Goal: Task Accomplishment & Management: Manage account settings

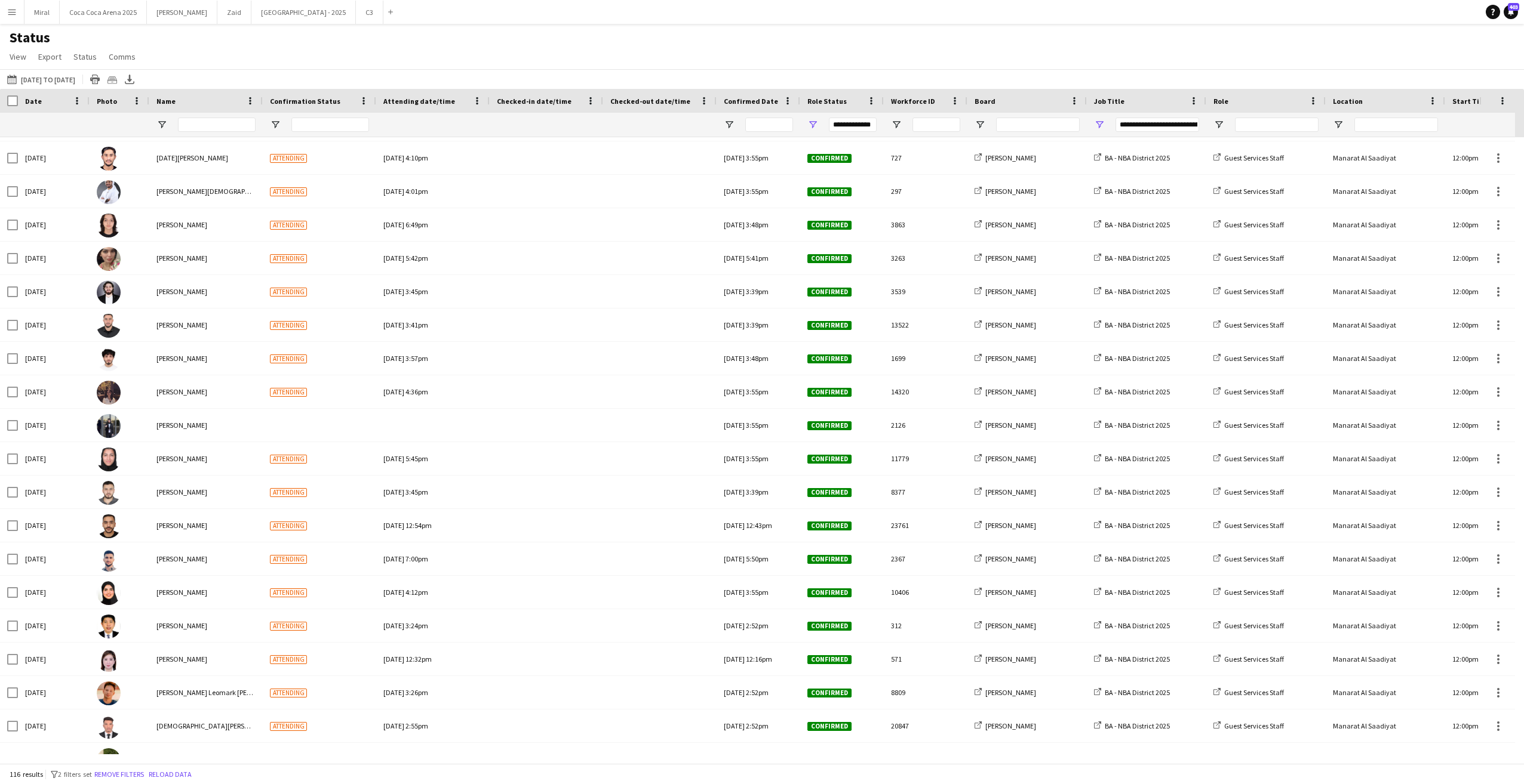
scroll to position [119, 0]
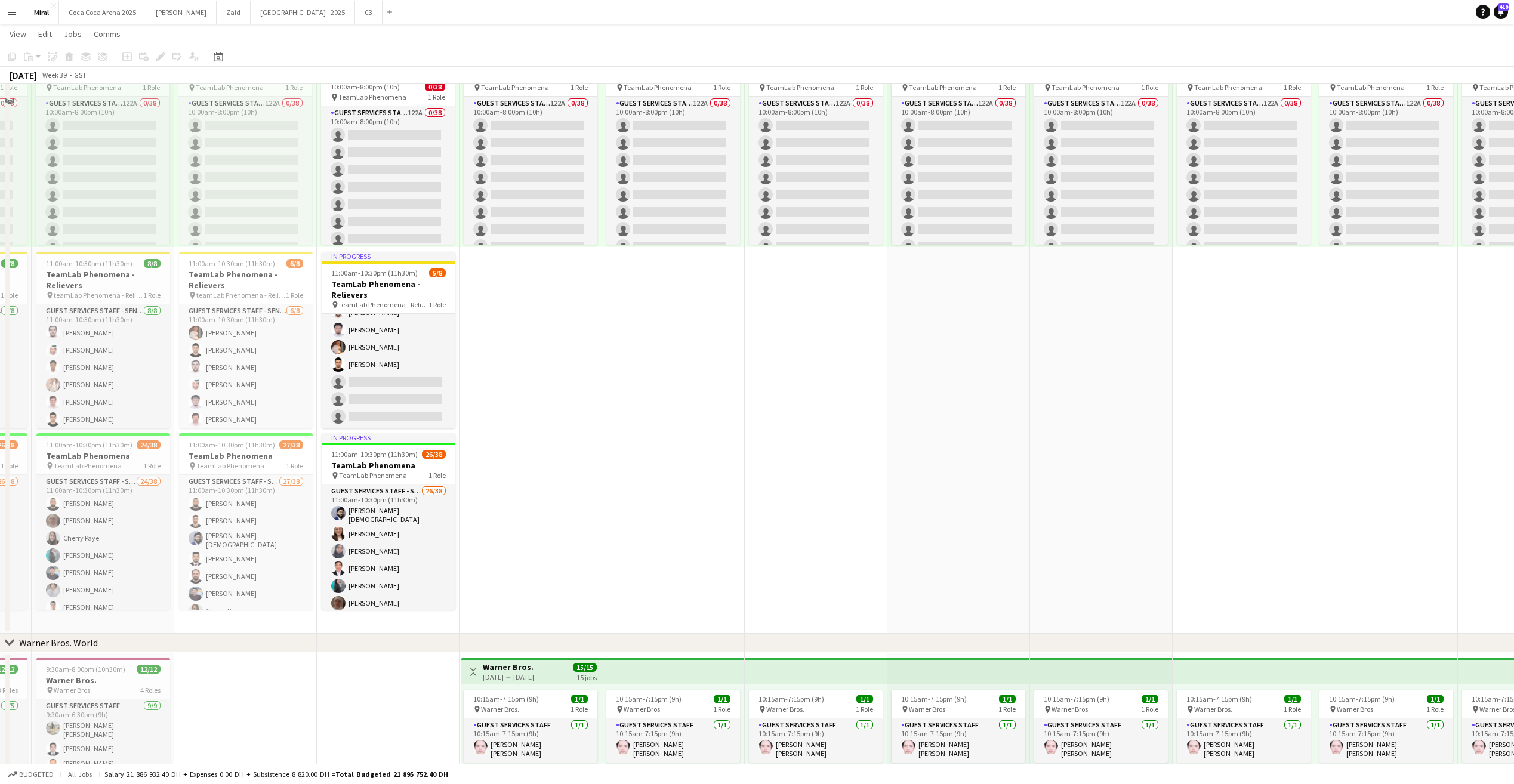
scroll to position [478, 0]
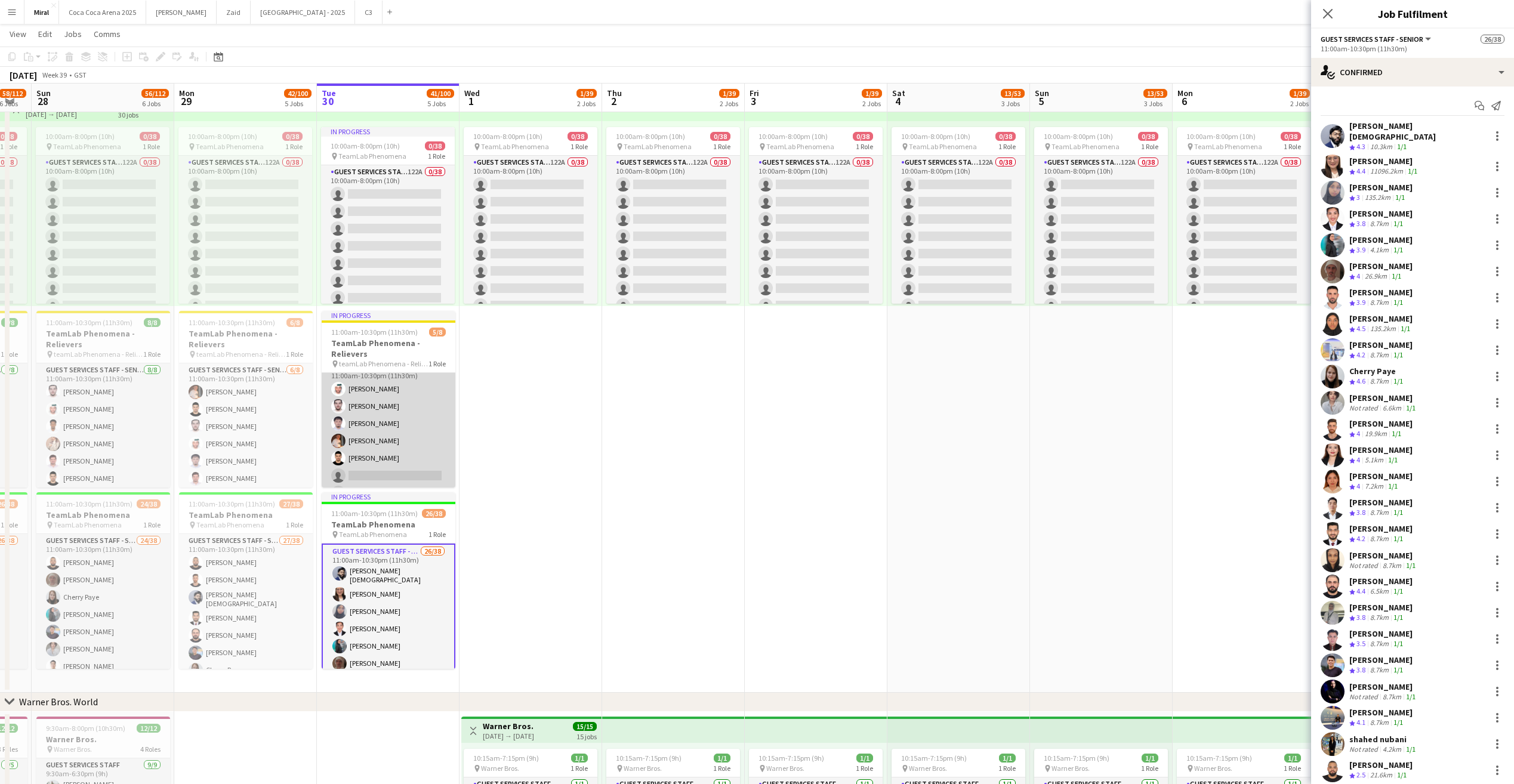
scroll to position [0, 0]
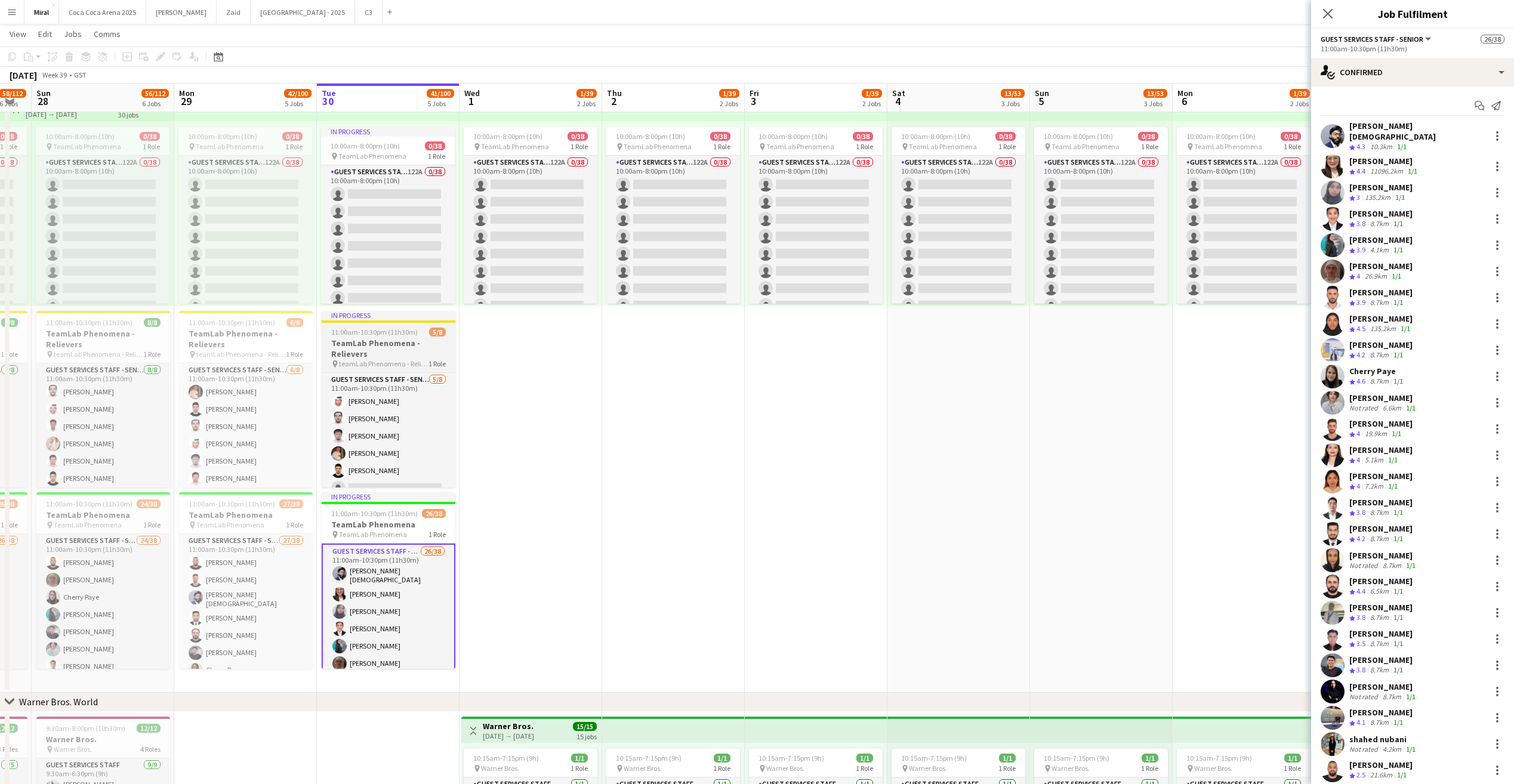
click at [381, 352] on h3 "TeamLab Phenomena - Relievers" at bounding box center [388, 348] width 134 height 22
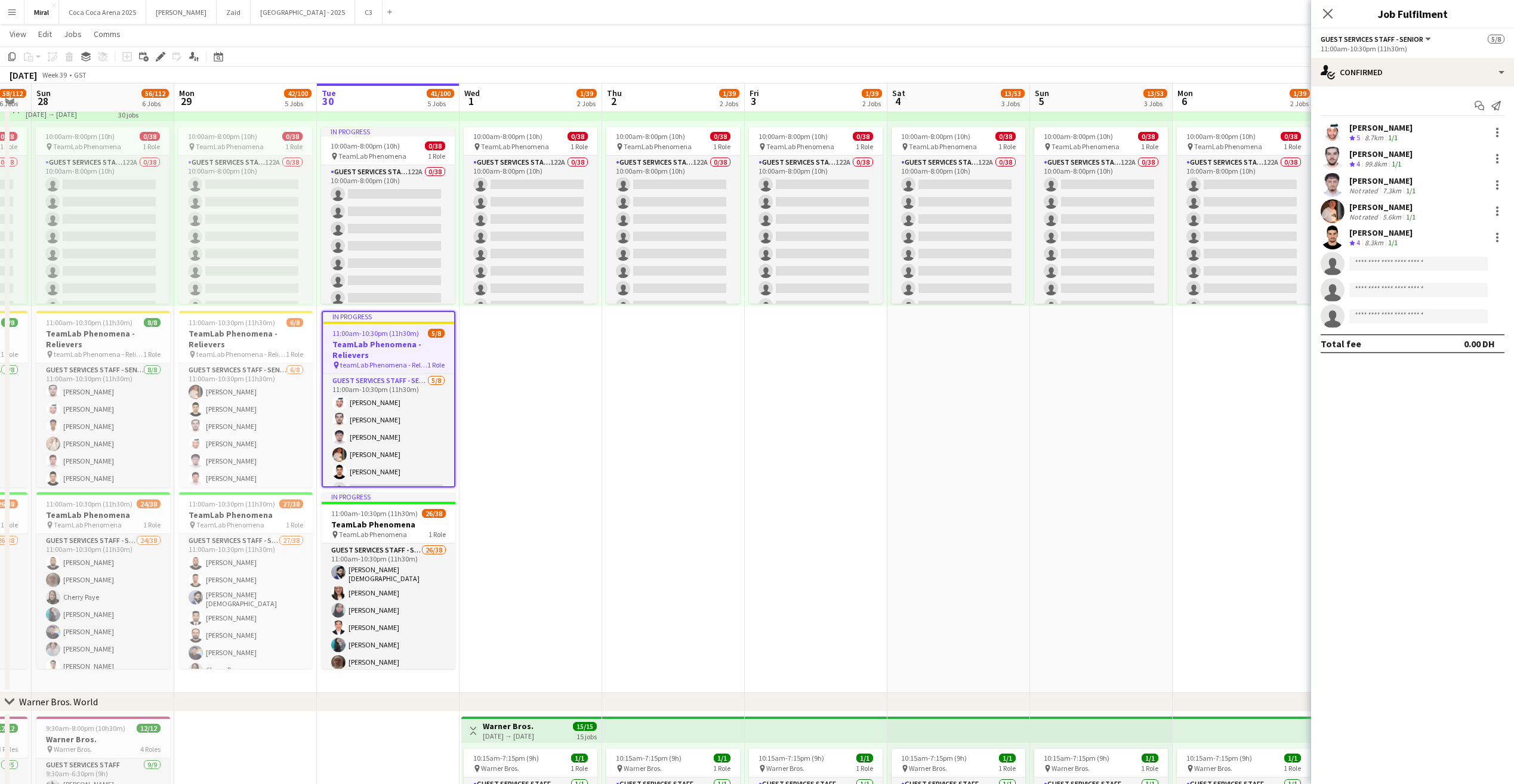
drag, startPoint x: 381, startPoint y: 352, endPoint x: 702, endPoint y: 372, distance: 321.6
click at [704, 372] on app-date-cell "10:00am-8:00pm (10h) 0/38 pin TeamLab Phenomena 1 Role Guest Services Staff - S…" at bounding box center [674, 392] width 143 height 603
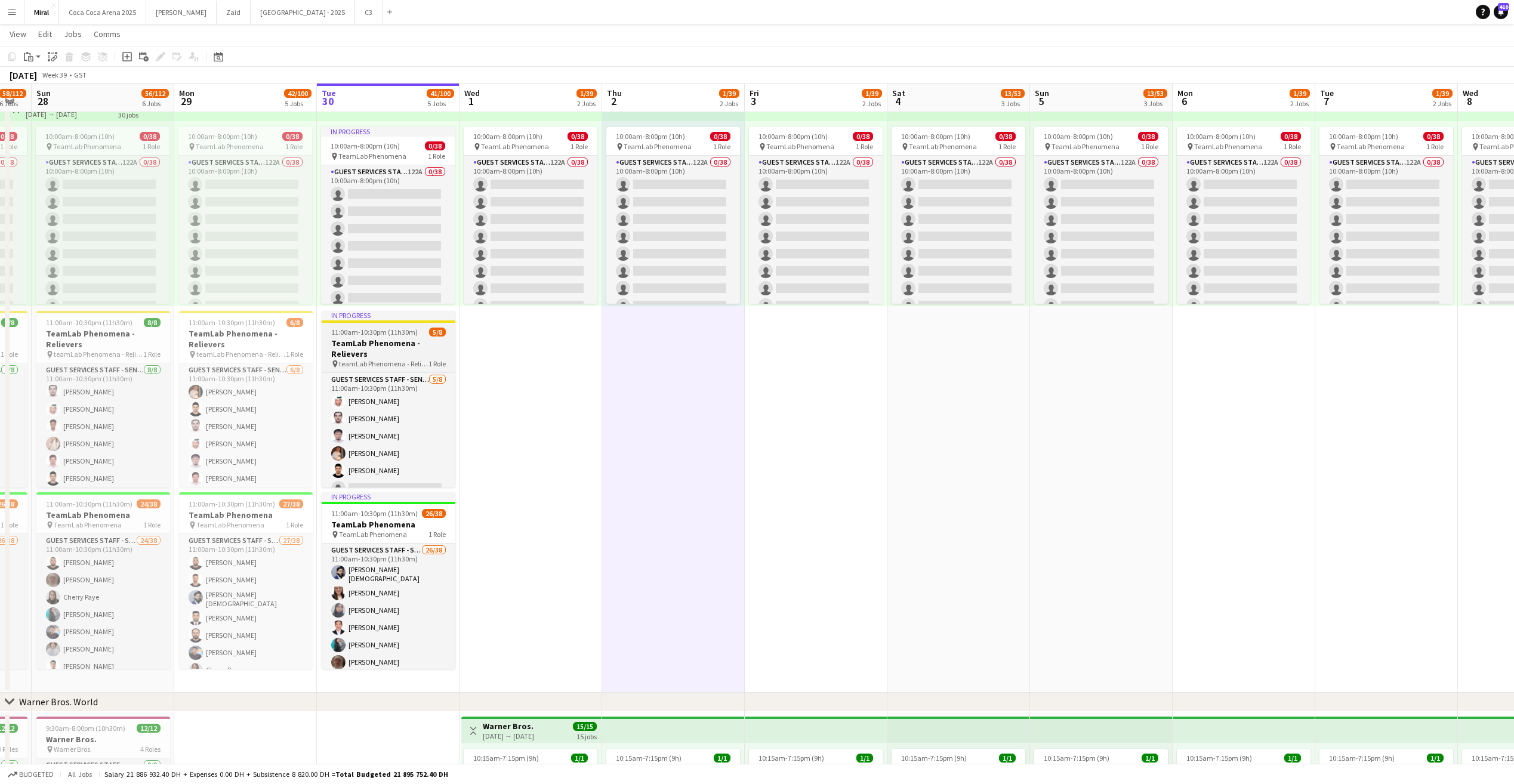
click at [361, 346] on h3 "TeamLab Phenomena - Relievers" at bounding box center [388, 348] width 134 height 22
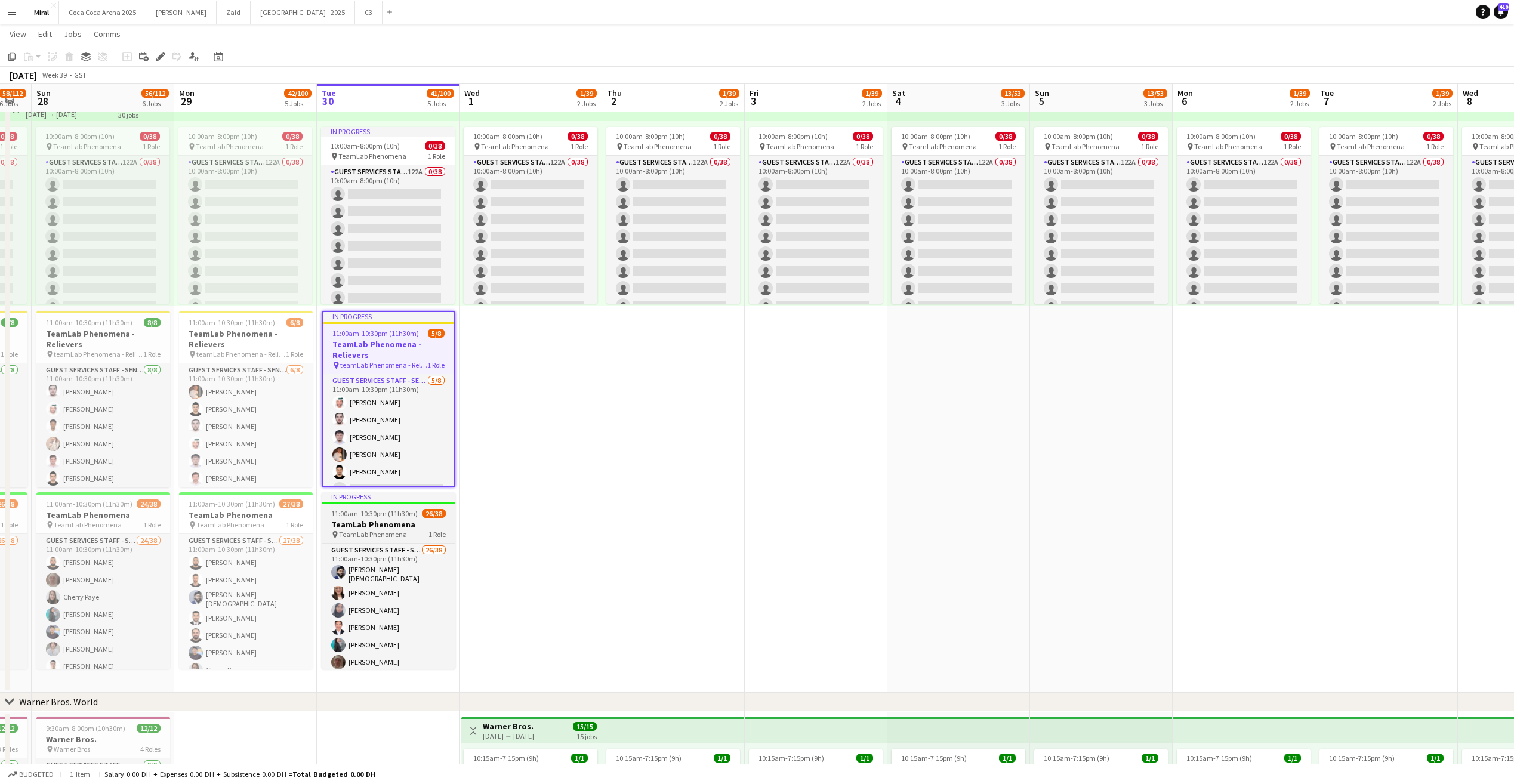
click at [402, 526] on h3 "TeamLab Phenomena" at bounding box center [388, 524] width 134 height 10
click at [13, 55] on icon "Copy" at bounding box center [12, 57] width 10 height 10
click at [526, 376] on app-date-cell "10:00am-8:00pm (10h) 0/38 pin TeamLab Phenomena 1 Role Guest Services Staff - S…" at bounding box center [531, 392] width 143 height 603
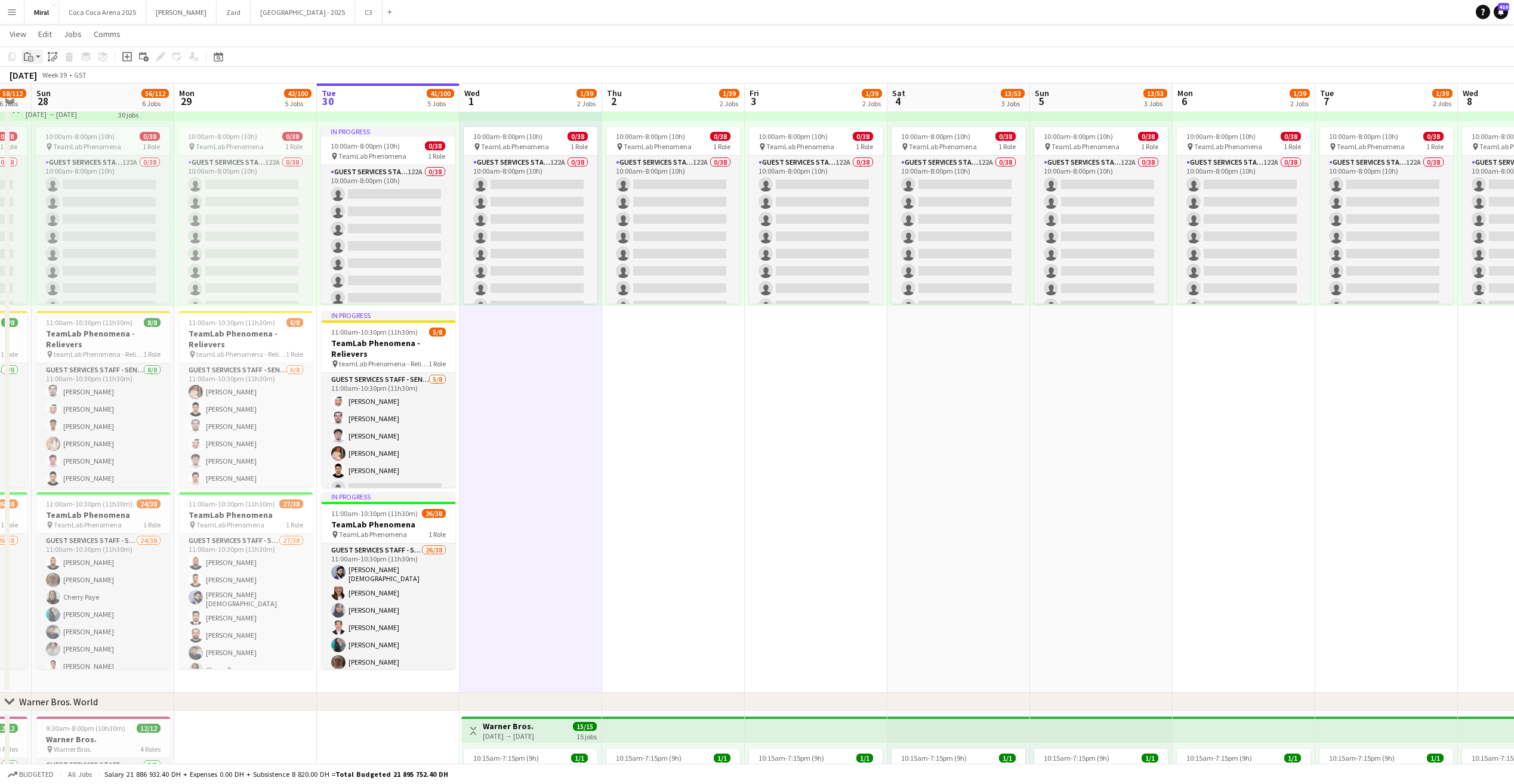
click at [32, 52] on icon "Paste" at bounding box center [29, 57] width 10 height 10
click at [63, 100] on link "Paste with crew Ctrl+Shift+V" at bounding box center [88, 99] width 112 height 10
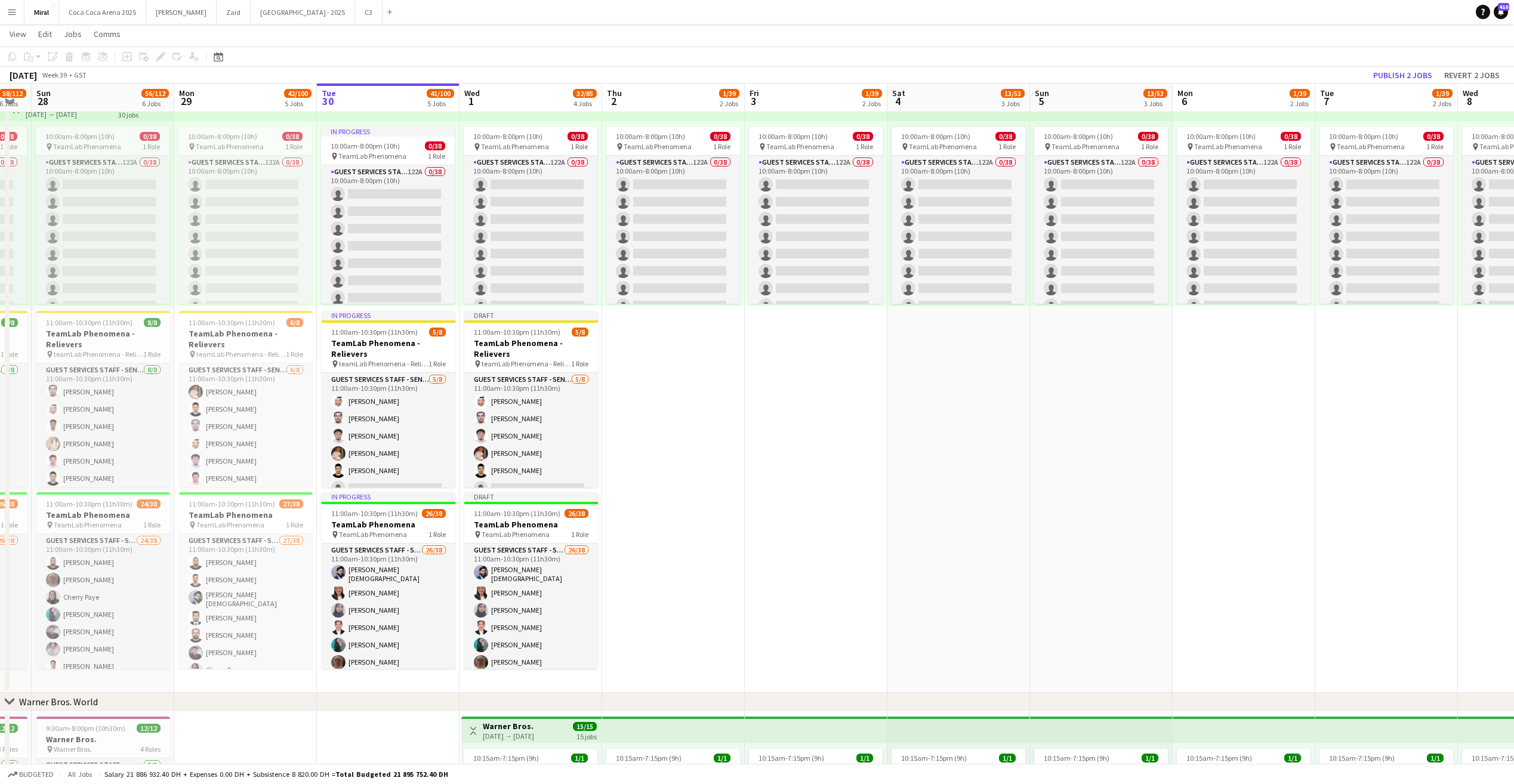
click at [704, 430] on app-date-cell "10:00am-8:00pm (10h) 0/38 pin TeamLab Phenomena 1 Role Guest Services Staff - S…" at bounding box center [674, 392] width 143 height 603
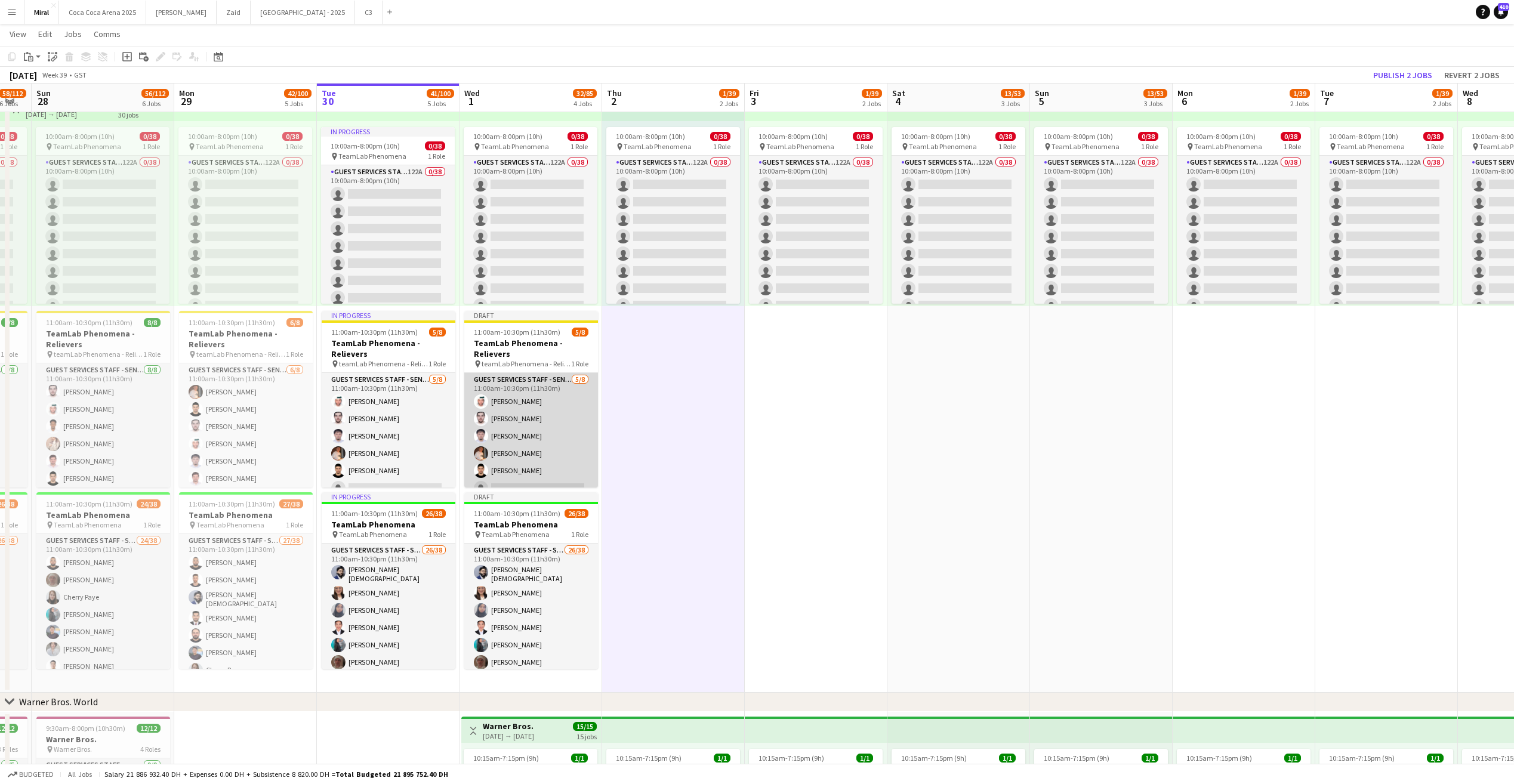
click at [538, 407] on app-card-role "Guest Services Staff - Senior 5/8 11:00am-10:30pm (11h30m) Saeed Binselem Ali A…" at bounding box center [531, 454] width 134 height 162
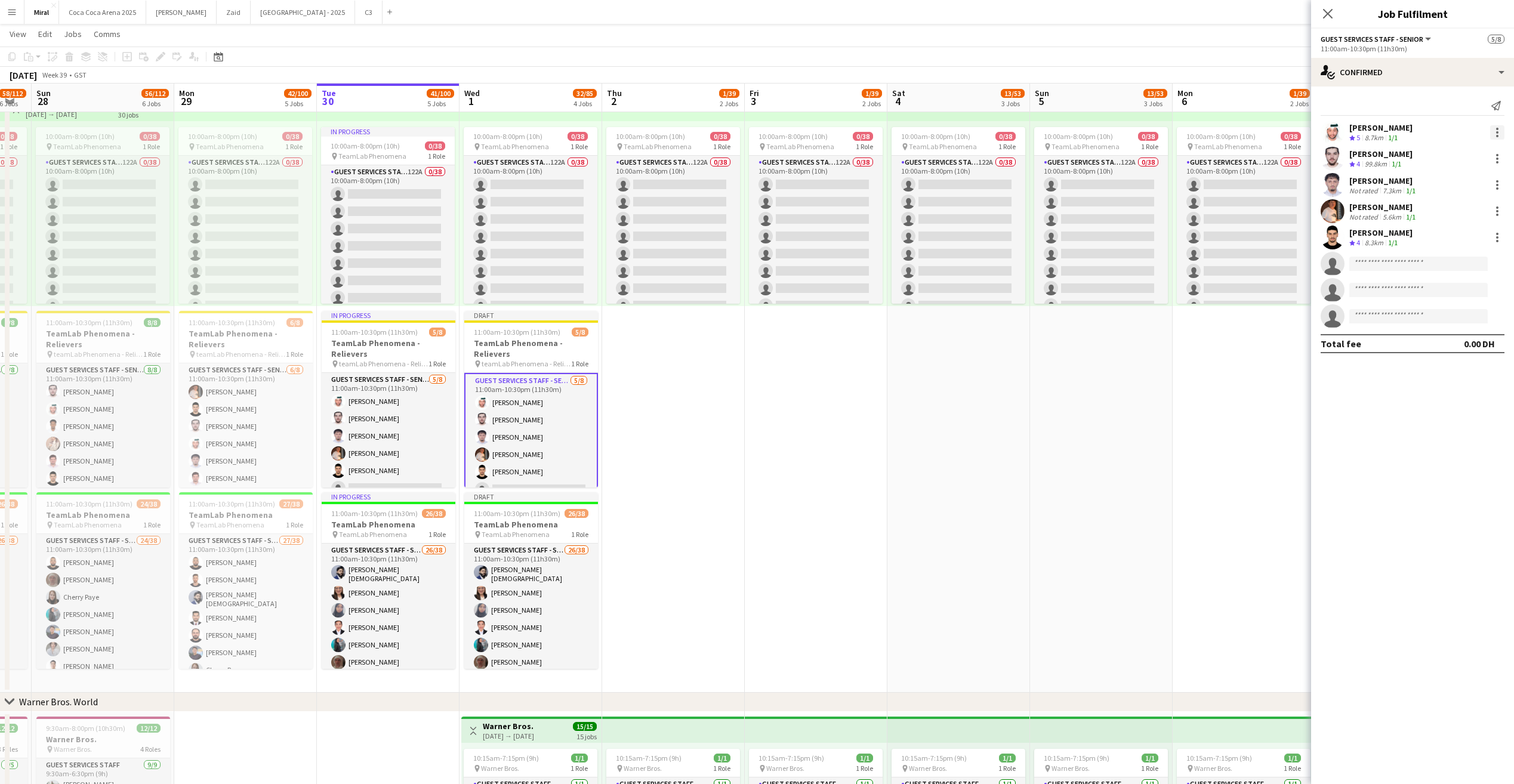
click at [1496, 131] on div at bounding box center [1497, 132] width 14 height 14
click at [1448, 269] on span "Remove" at bounding box center [1439, 268] width 36 height 10
click at [1497, 159] on div at bounding box center [1498, 159] width 3 height 3
click at [1440, 298] on span "Remove" at bounding box center [1439, 295] width 36 height 10
click at [1411, 211] on input at bounding box center [1419, 211] width 139 height 14
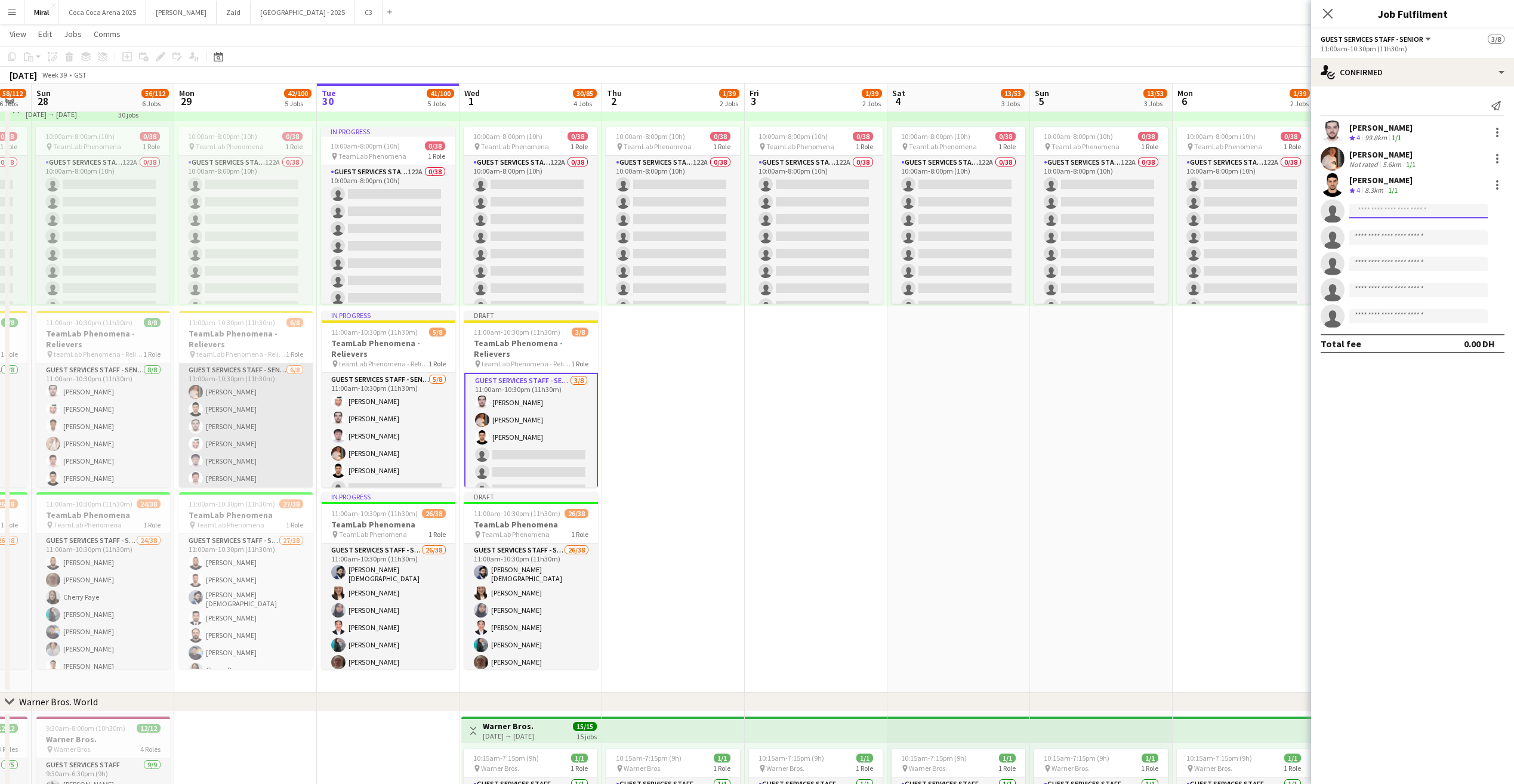
scroll to position [38, 0]
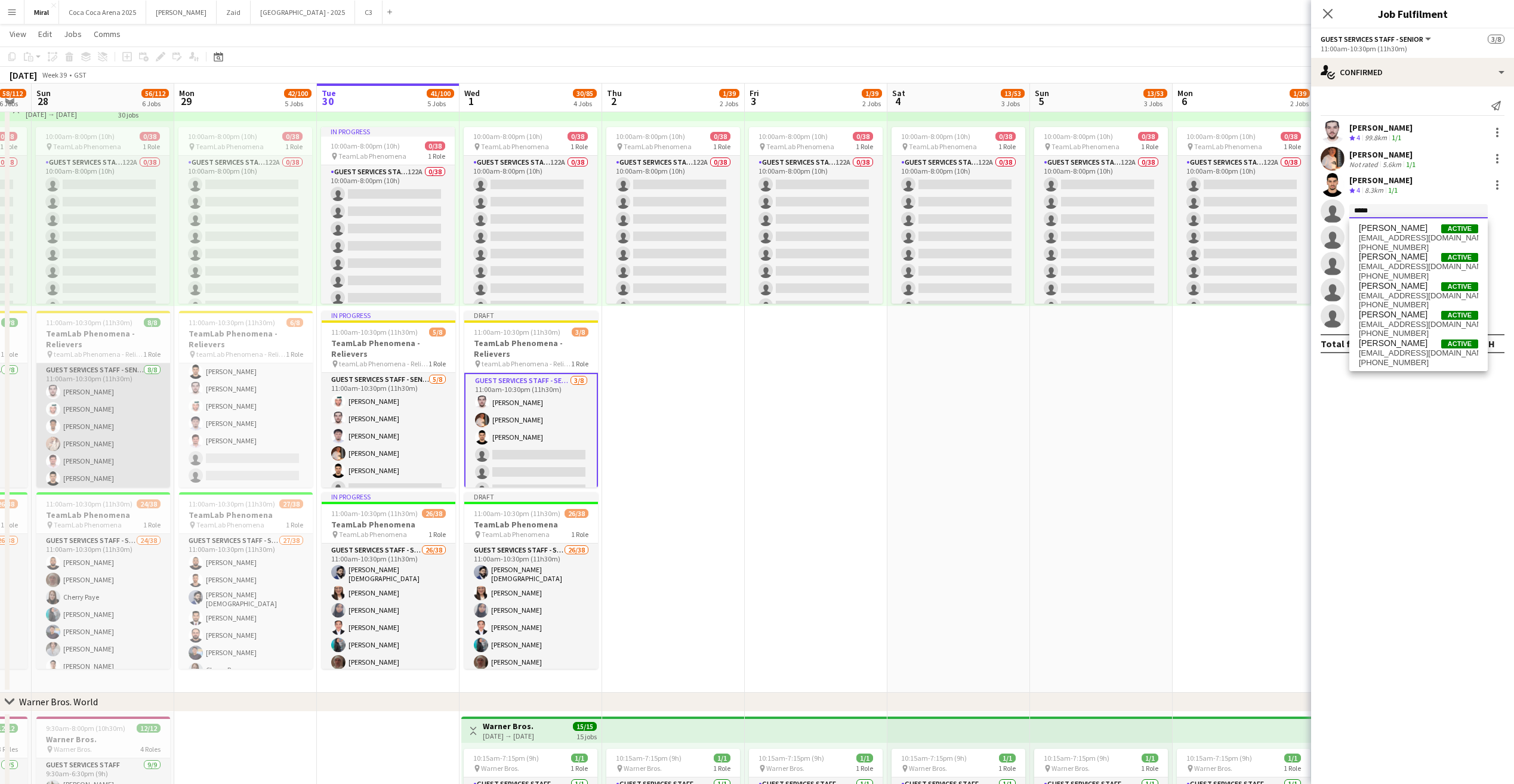
type input "*****"
click at [100, 437] on app-card-role "Guest Services Staff - Senior 8/8 11:00am-10:30pm (11h30m) Ali Alzanati Saeed B…" at bounding box center [103, 444] width 134 height 162
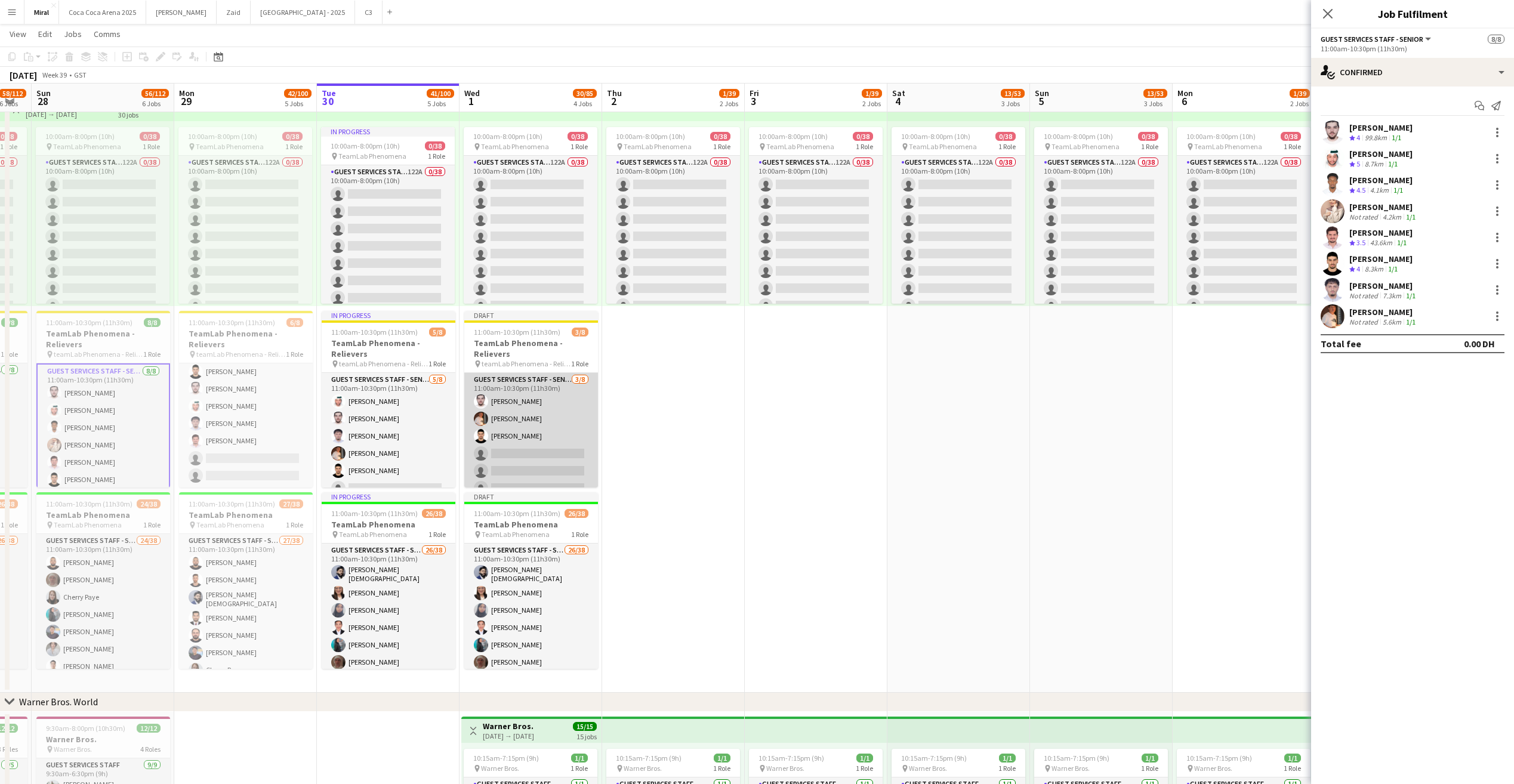
click at [517, 447] on app-card-role "Guest Services Staff - Senior 3/8 11:00am-10:30pm (11h30m) Ali Alzanati Raymart…" at bounding box center [531, 454] width 134 height 162
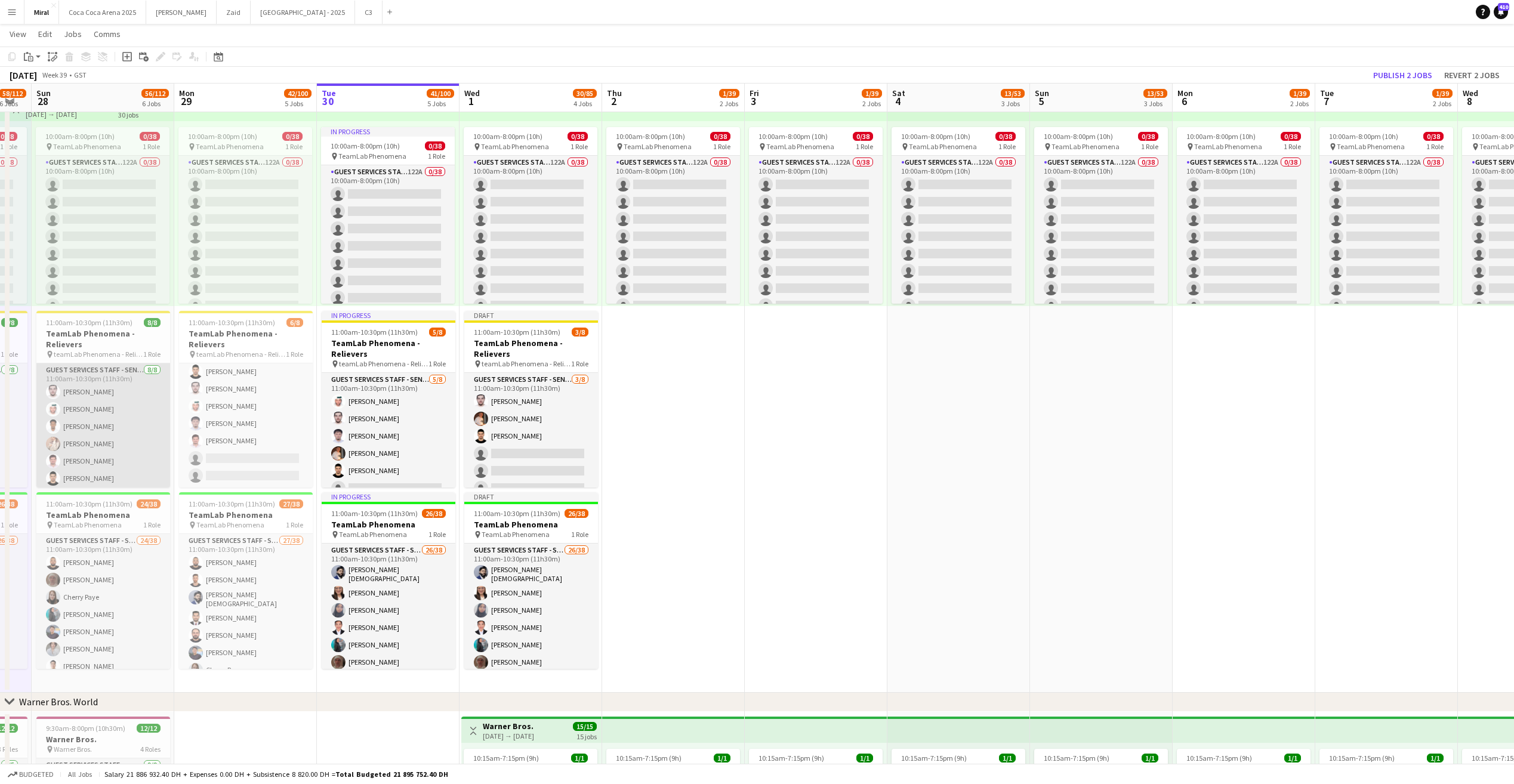
click at [73, 439] on app-card-role "Guest Services Staff - Senior 8/8 11:00am-10:30pm (11h30m) Ali Alzanati Saeed B…" at bounding box center [103, 444] width 134 height 162
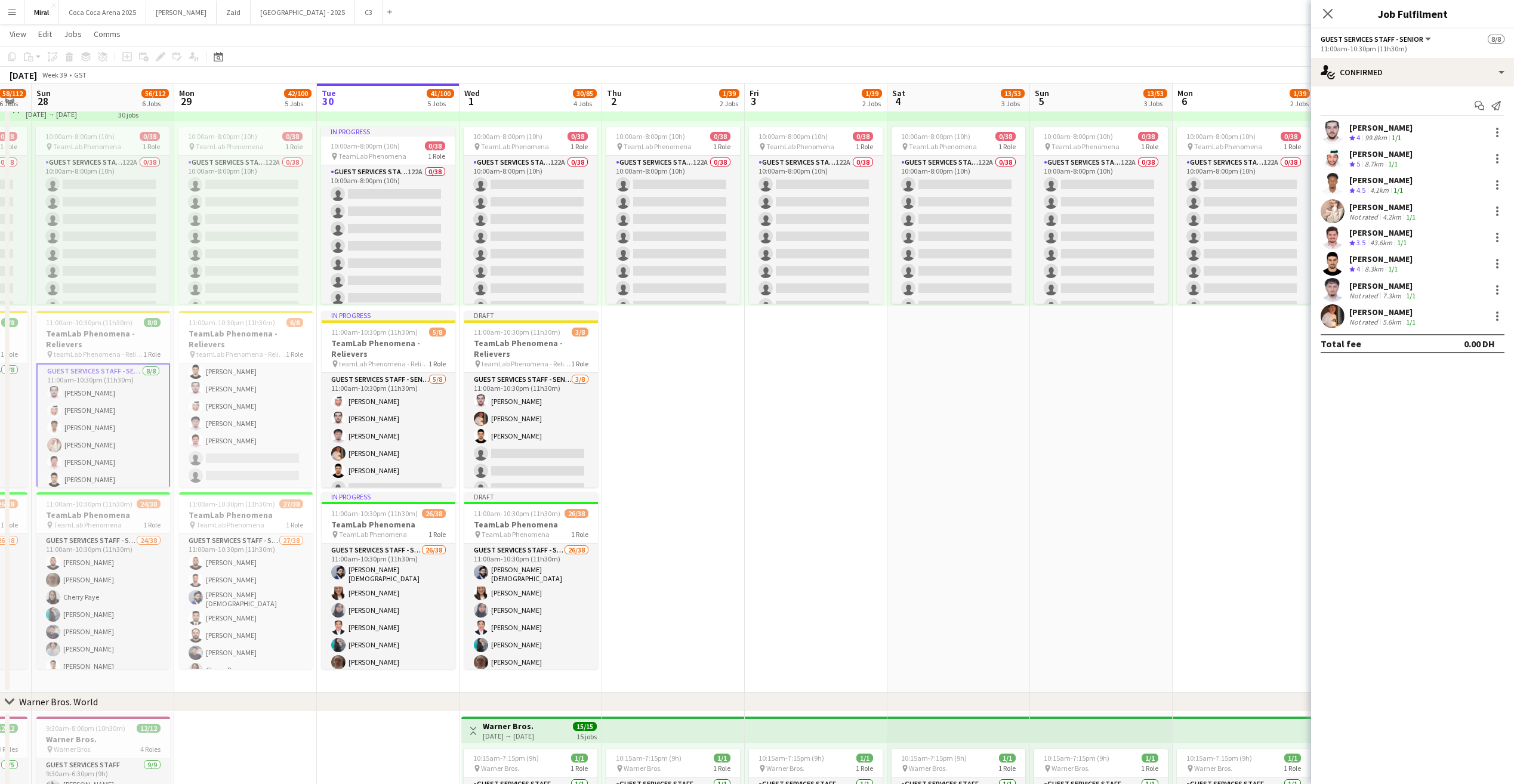
click at [1383, 182] on div "Marwan Yousif" at bounding box center [1381, 180] width 63 height 10
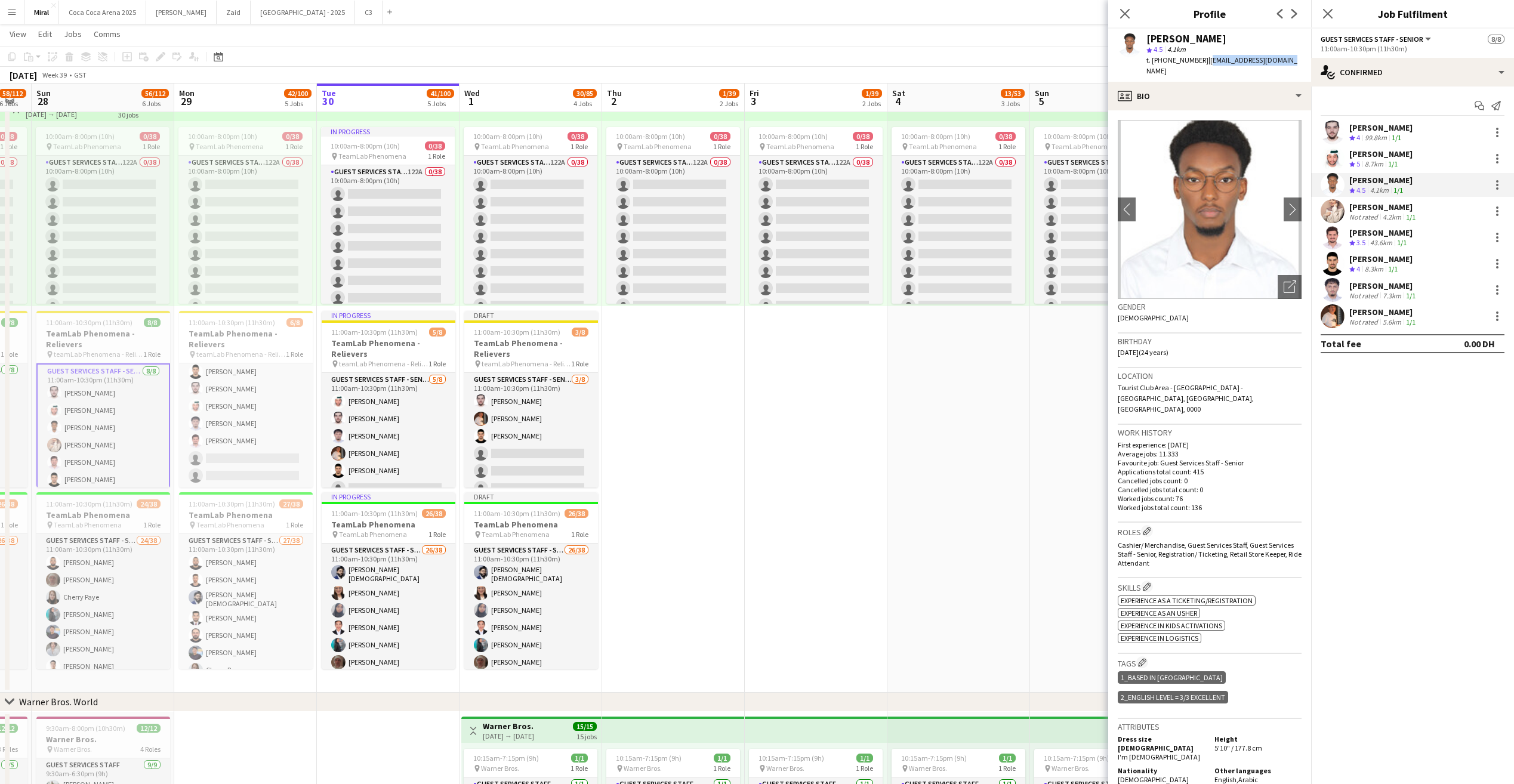
drag, startPoint x: 1205, startPoint y: 59, endPoint x: 1286, endPoint y: 60, distance: 81.0
click at [1286, 60] on span "| marwan558236@gmail.com" at bounding box center [1222, 65] width 151 height 20
copy span "marwan558236@gmail.com"
click at [538, 438] on app-card-role "Guest Services Staff - Senior 3/8 11:00am-10:30pm (11h30m) Ali Alzanati Raymart…" at bounding box center [531, 454] width 134 height 162
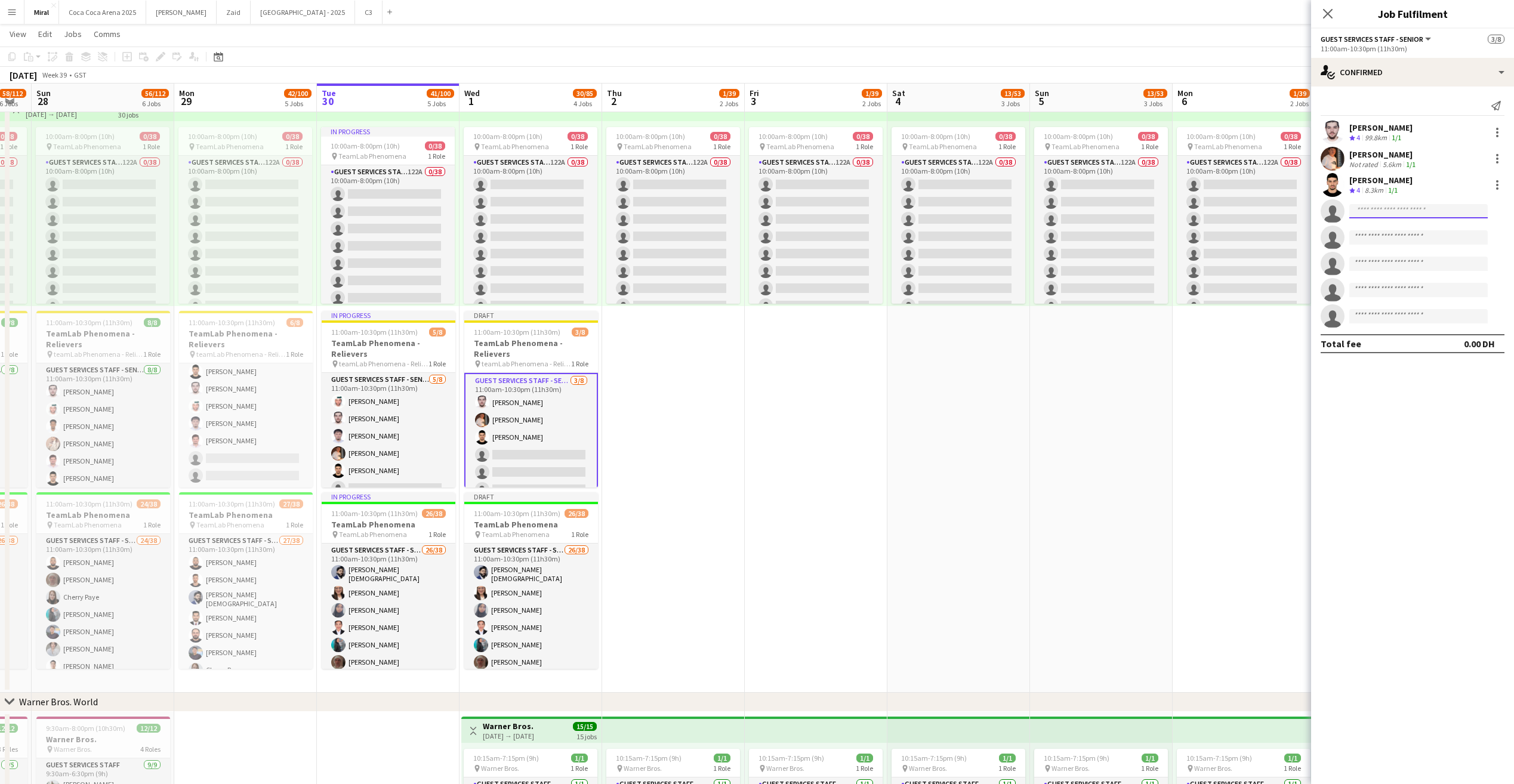
click at [1371, 210] on input at bounding box center [1419, 211] width 139 height 14
paste input "**********"
type input "**********"
click at [1406, 245] on span "+971552520801" at bounding box center [1418, 247] width 119 height 10
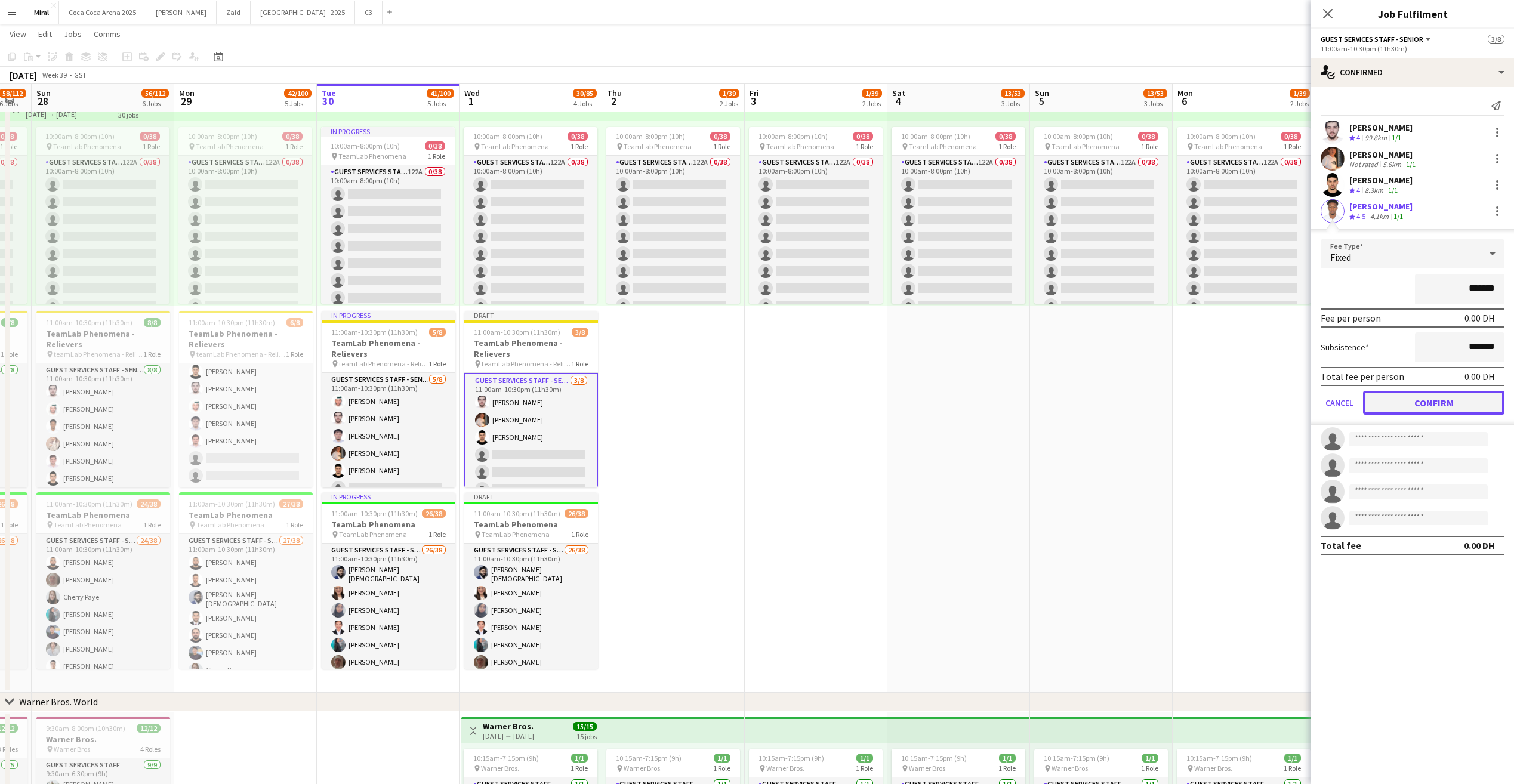
click at [1454, 400] on button "Confirm" at bounding box center [1434, 402] width 142 height 24
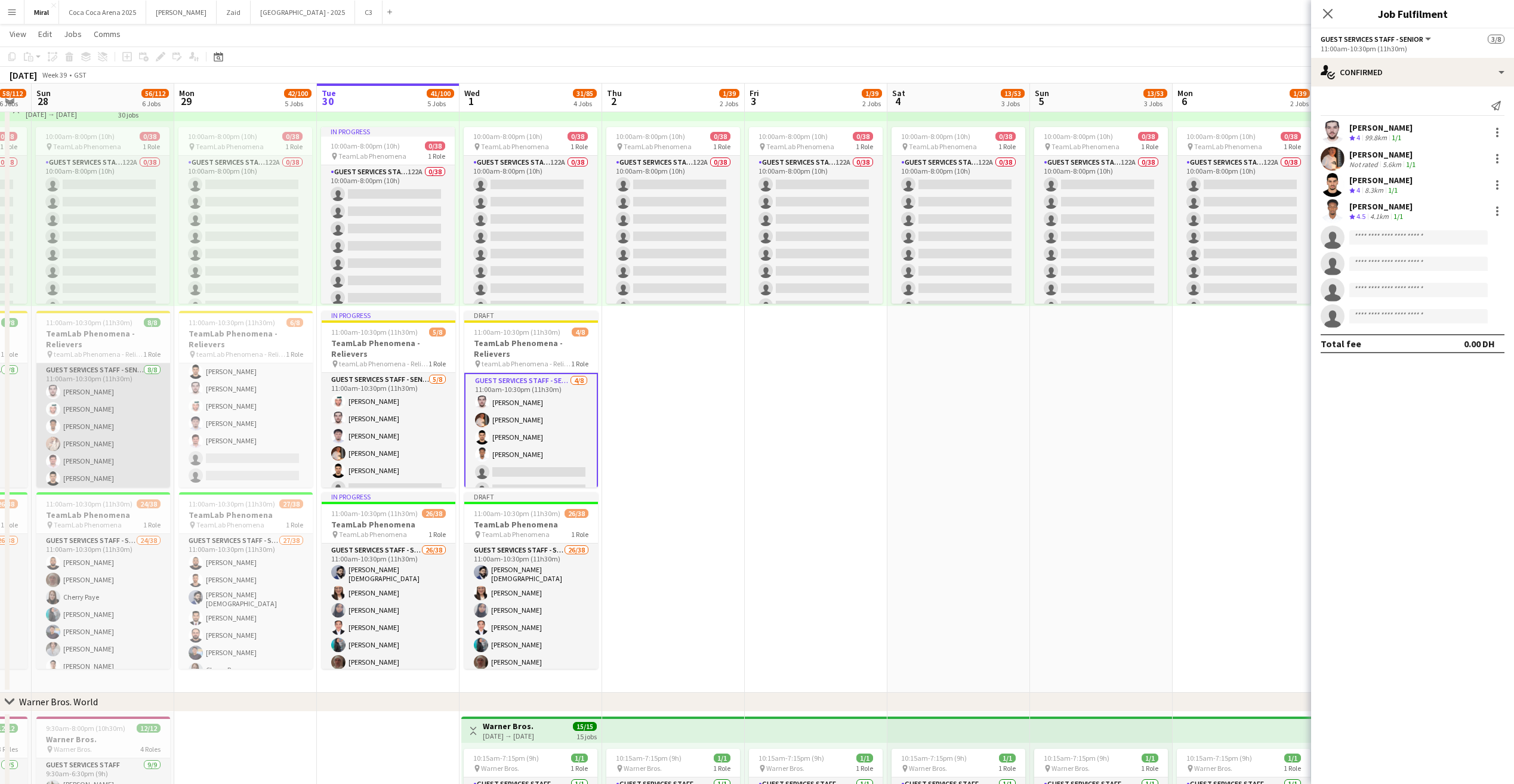
click at [79, 416] on app-card-role "Guest Services Staff - Senior 8/8 11:00am-10:30pm (11h30m) Ali Alzanati Saeed B…" at bounding box center [103, 444] width 134 height 162
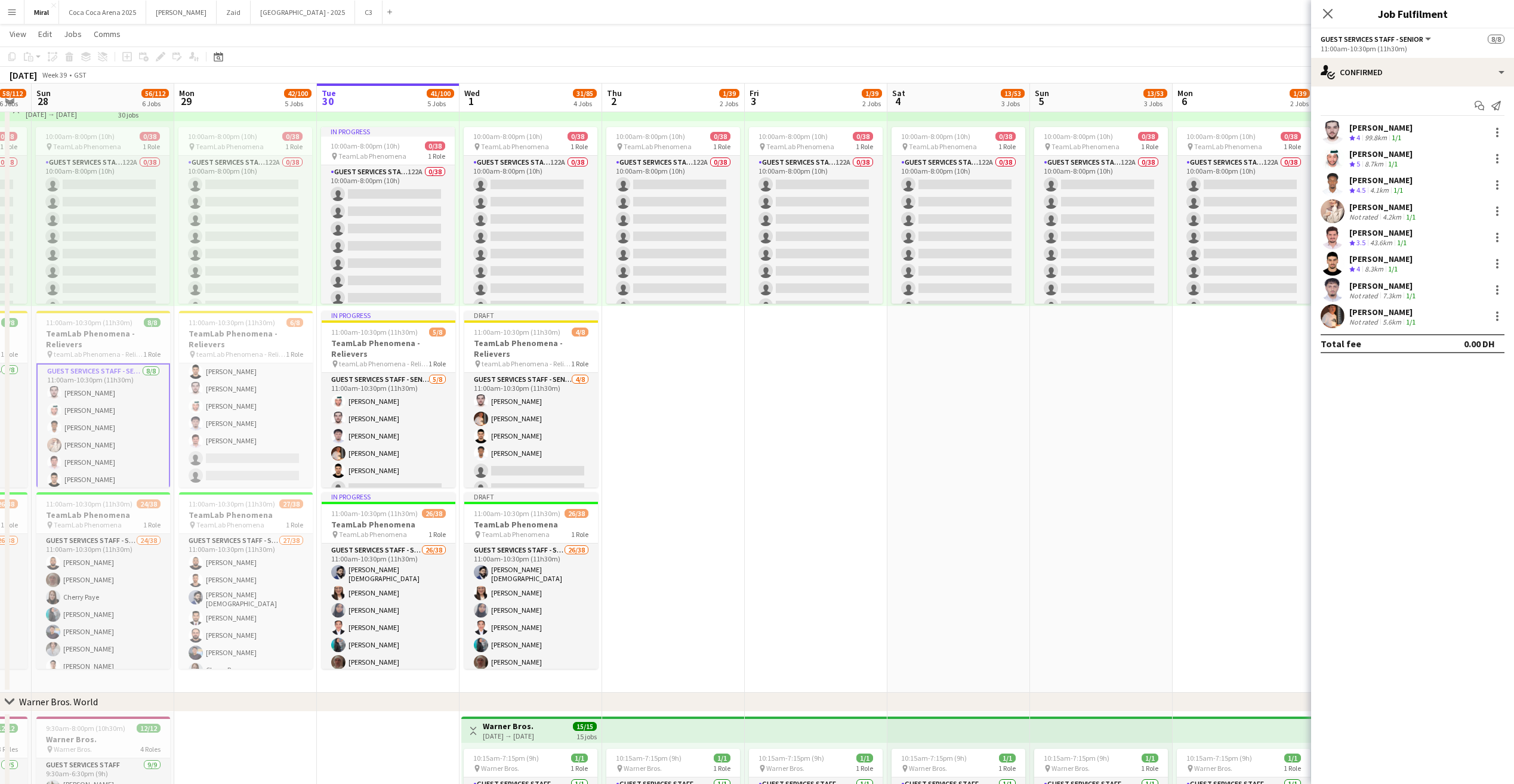
click at [1376, 209] on div "Aseel Bashir" at bounding box center [1384, 206] width 69 height 10
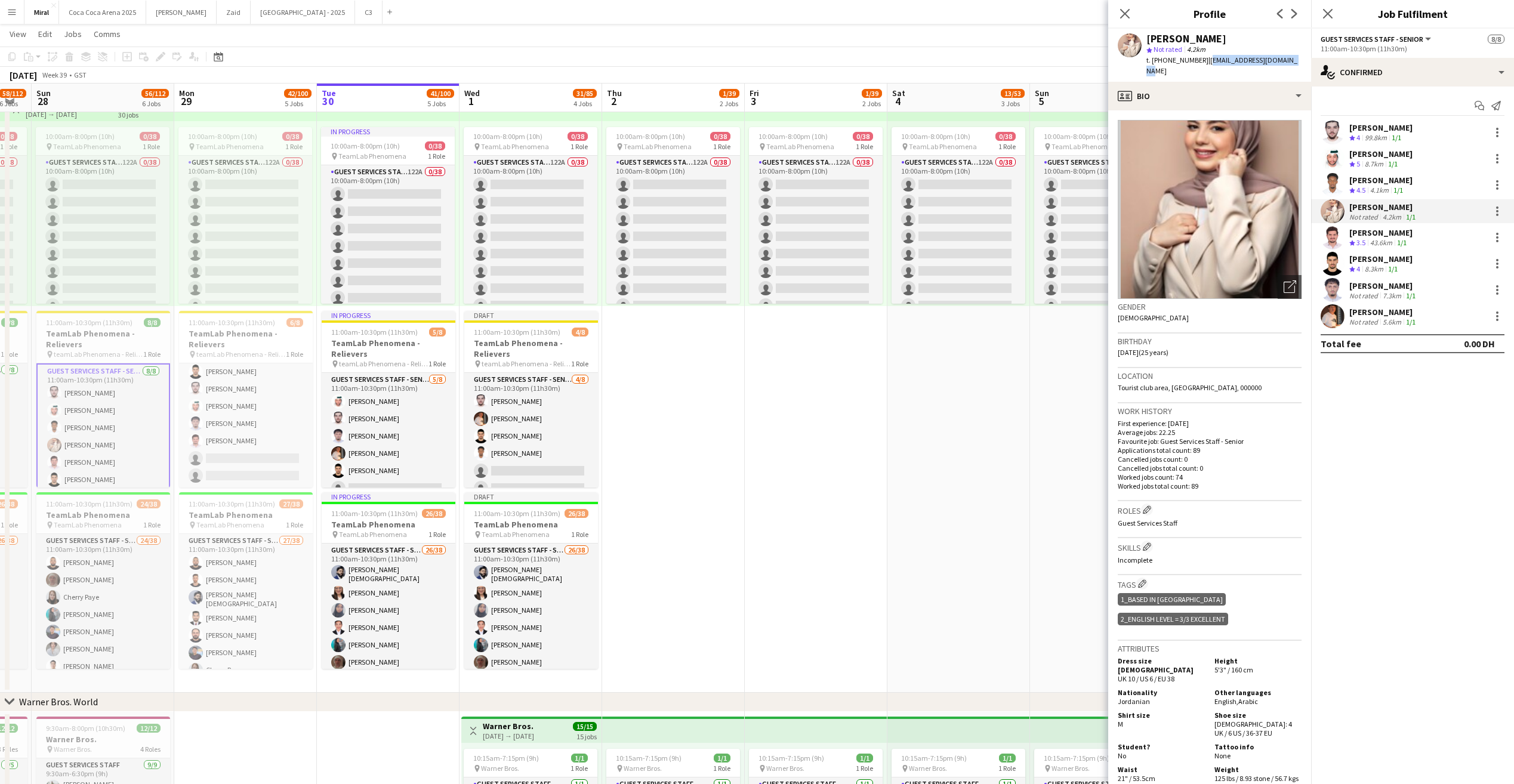
drag, startPoint x: 1204, startPoint y: 60, endPoint x: 1291, endPoint y: 60, distance: 87.0
click at [1291, 60] on div "Aseel Bashir star Not rated 4.2km t. +971503943474 | aseelafaneh287@gmail.com" at bounding box center [1209, 55] width 203 height 53
copy span "aseelafaneh287@gmail.com"
click at [537, 460] on app-card-role "Guest Services Staff - Senior 4/8 11:00am-10:30pm (11h30m) Ali Alzanati Raymart…" at bounding box center [531, 454] width 134 height 162
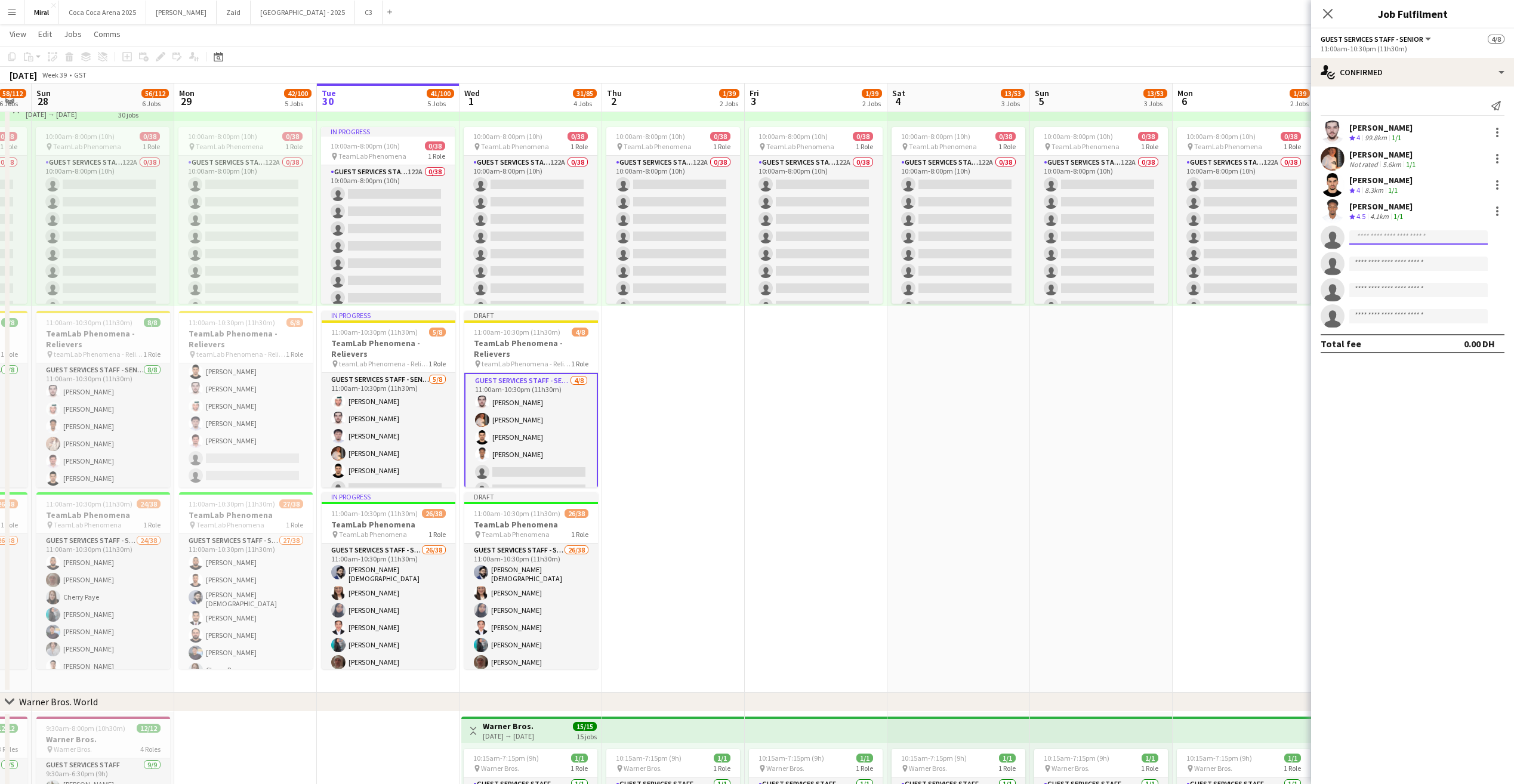
click at [1373, 235] on input at bounding box center [1419, 237] width 139 height 14
paste input "**********"
type input "**********"
click at [1403, 260] on span "aseelafaneh287@gmail.com" at bounding box center [1418, 265] width 119 height 10
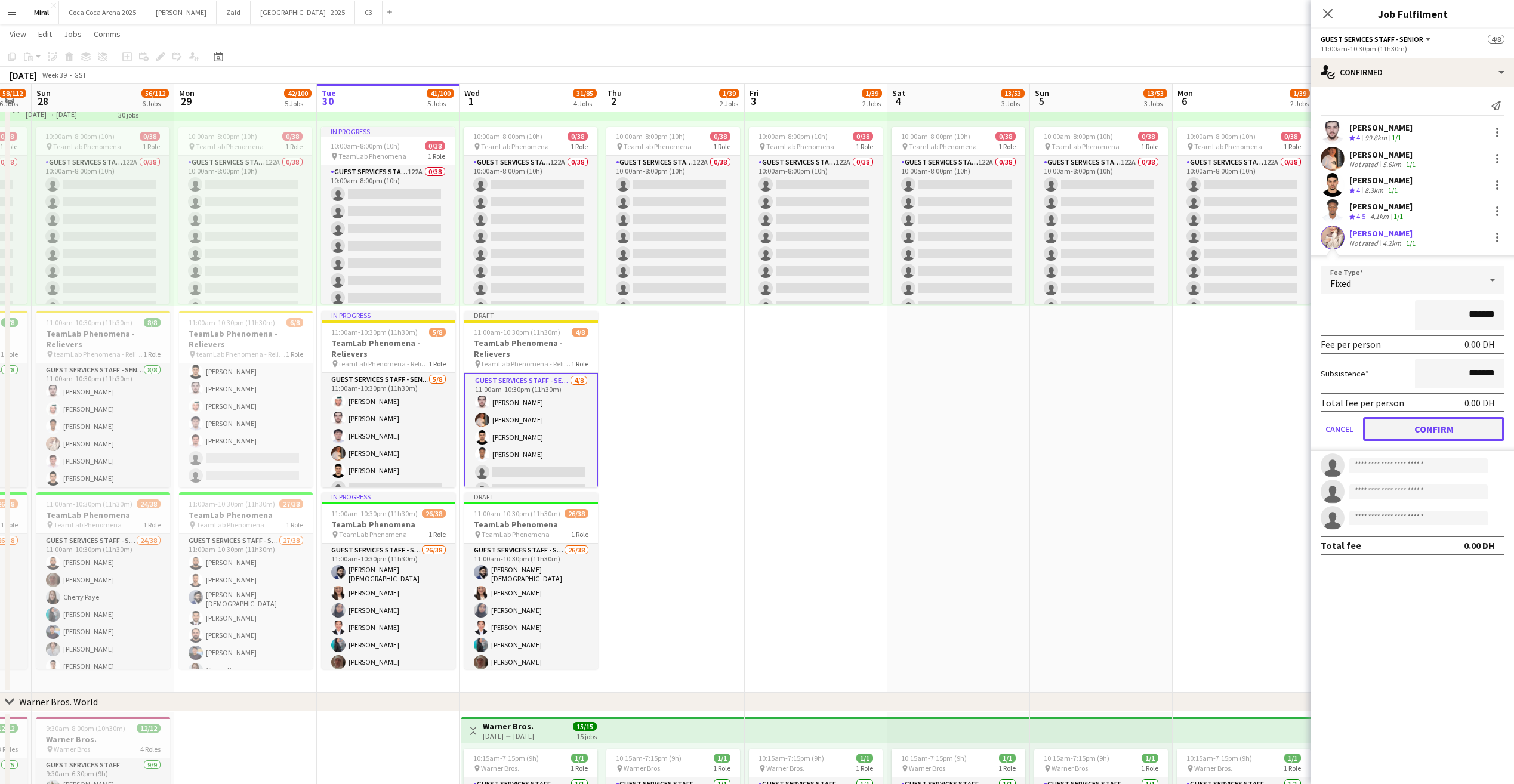
click at [1416, 421] on button "Confirm" at bounding box center [1434, 428] width 142 height 24
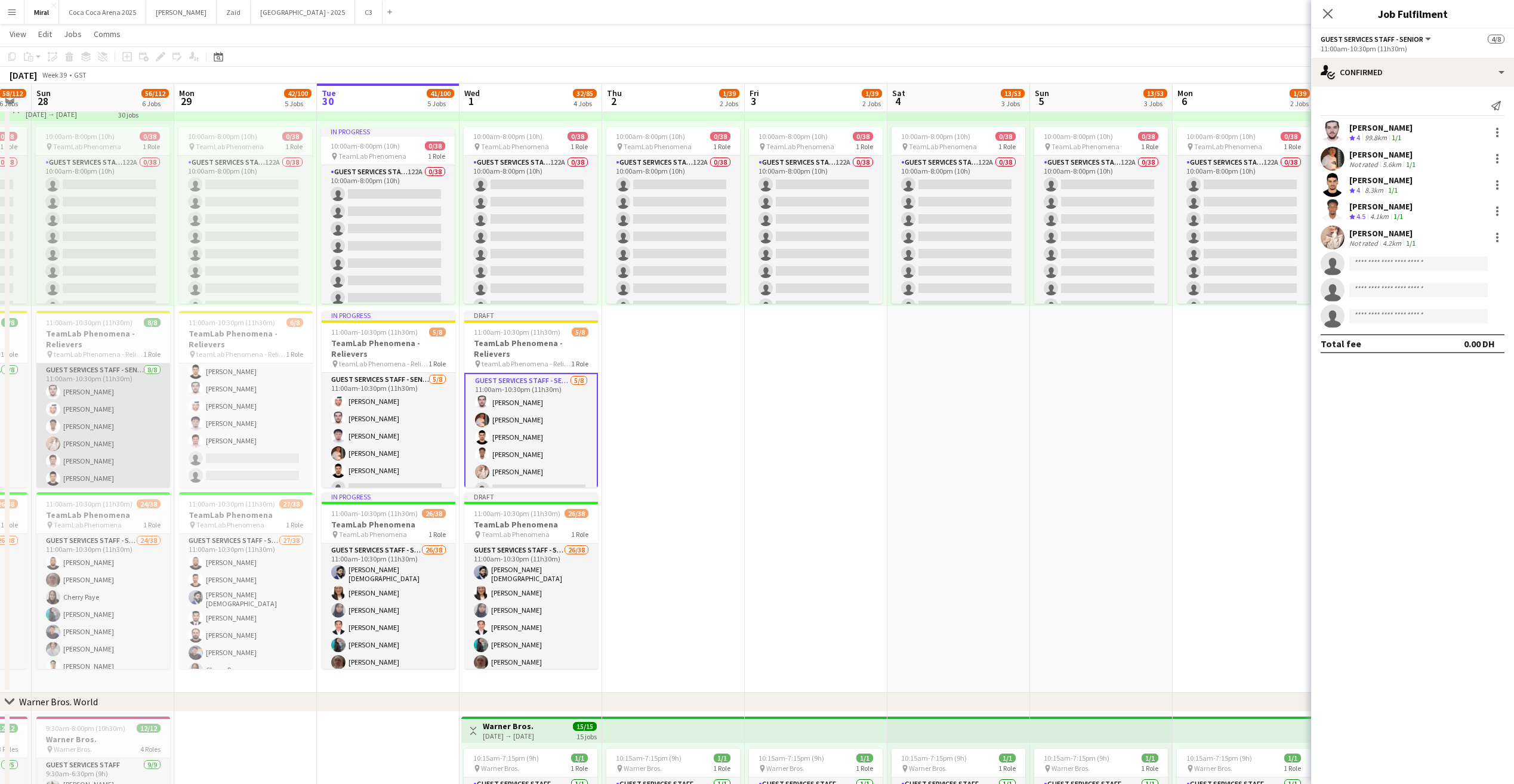
click at [108, 425] on app-card-role "Guest Services Staff - Senior 8/8 11:00am-10:30pm (11h30m) Ali Alzanati Saeed B…" at bounding box center [103, 444] width 134 height 162
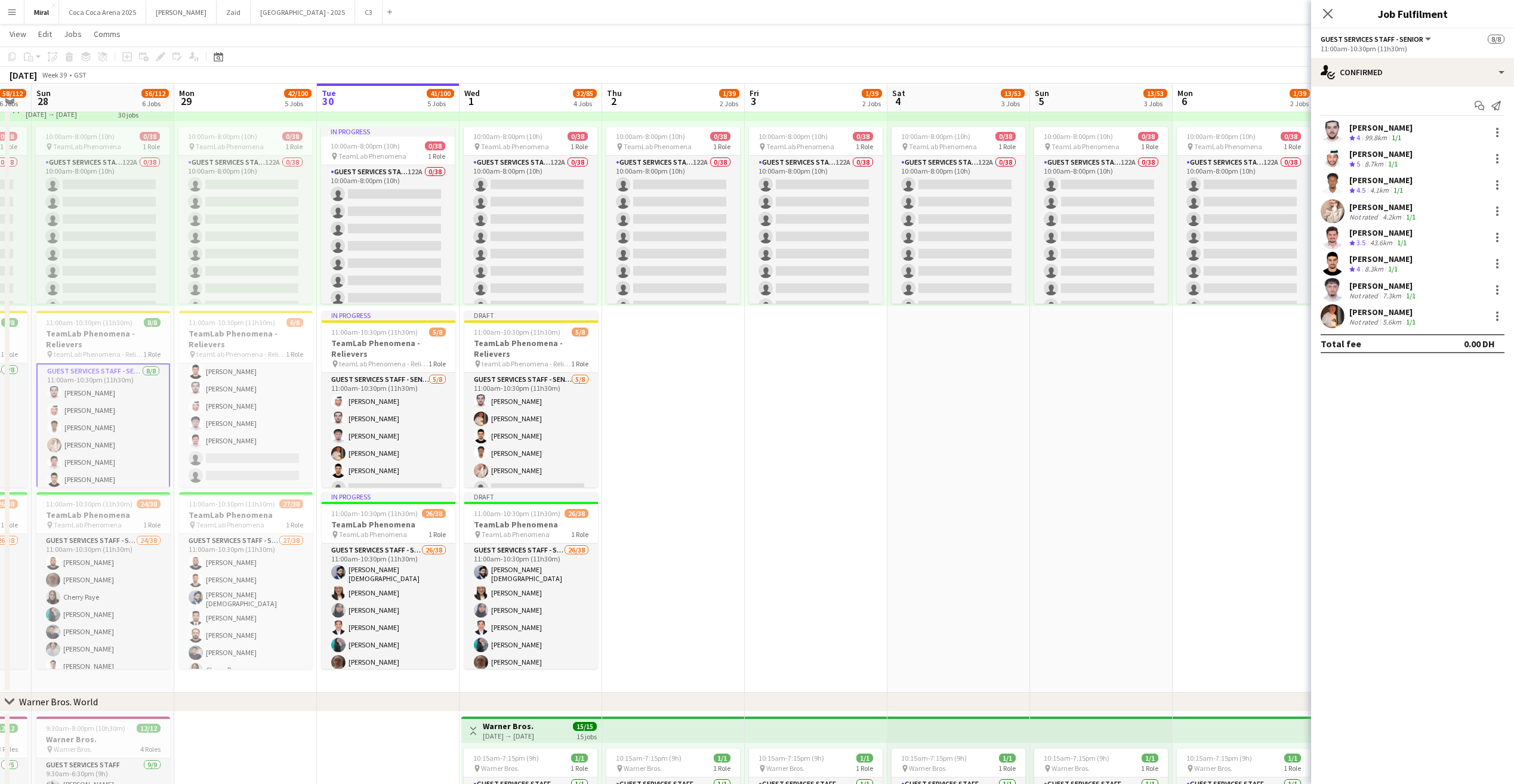
click at [1388, 233] on div "Amir Dullah Noorza Gul" at bounding box center [1381, 232] width 63 height 10
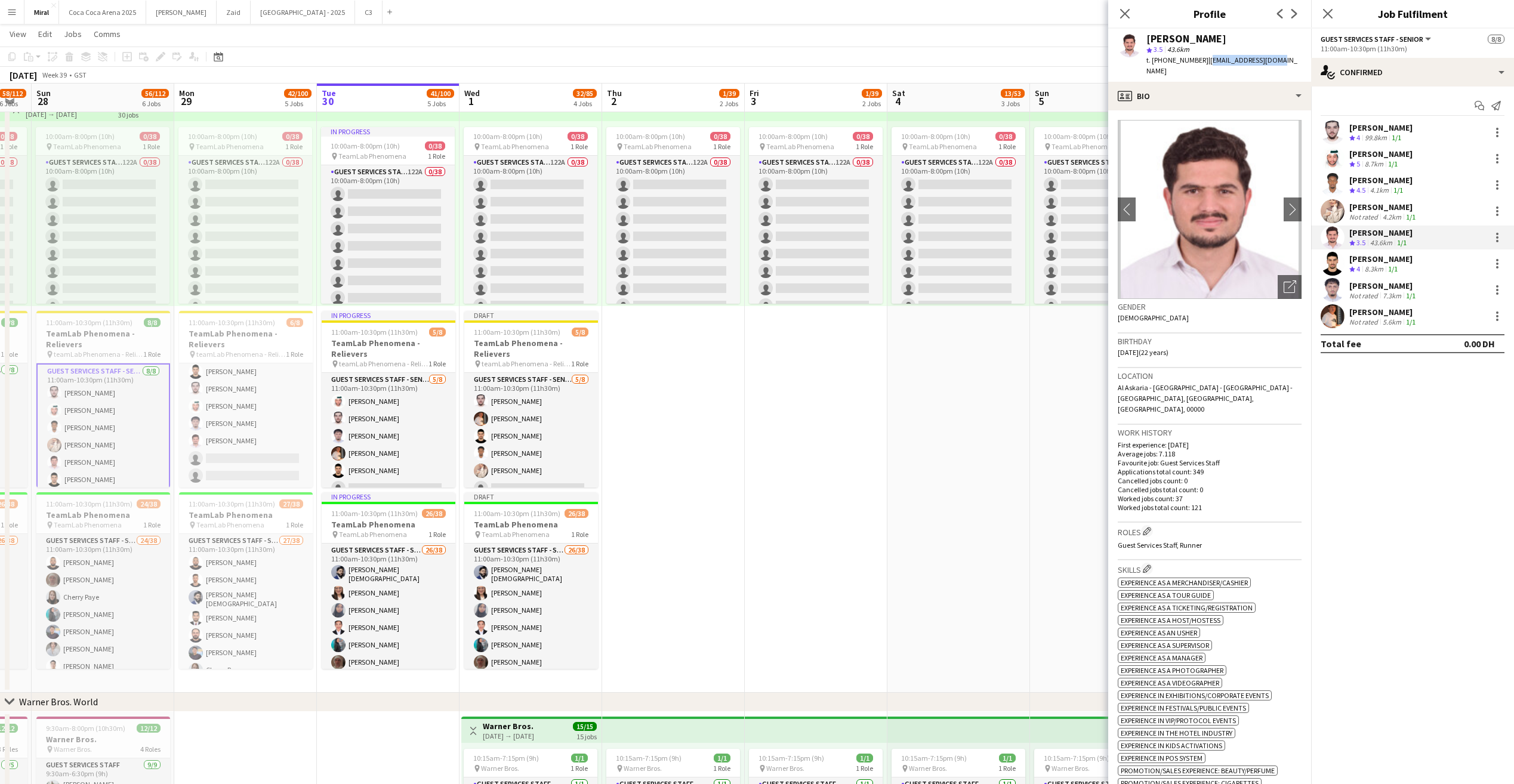
drag, startPoint x: 1205, startPoint y: 60, endPoint x: 1296, endPoint y: 69, distance: 91.4
click at [1296, 69] on app-profile-header "Amir Dullah Noorza Gul star 3.5 43.6km t. +971568038631 | princeax9@gmail.com" at bounding box center [1209, 55] width 203 height 53
copy span "princeax9@gmail.com"
click at [513, 438] on app-card-role "Guest Services Staff - Senior 5/8 11:00am-10:30pm (11h30m) Ali Alzanati Raymart…" at bounding box center [531, 454] width 134 height 162
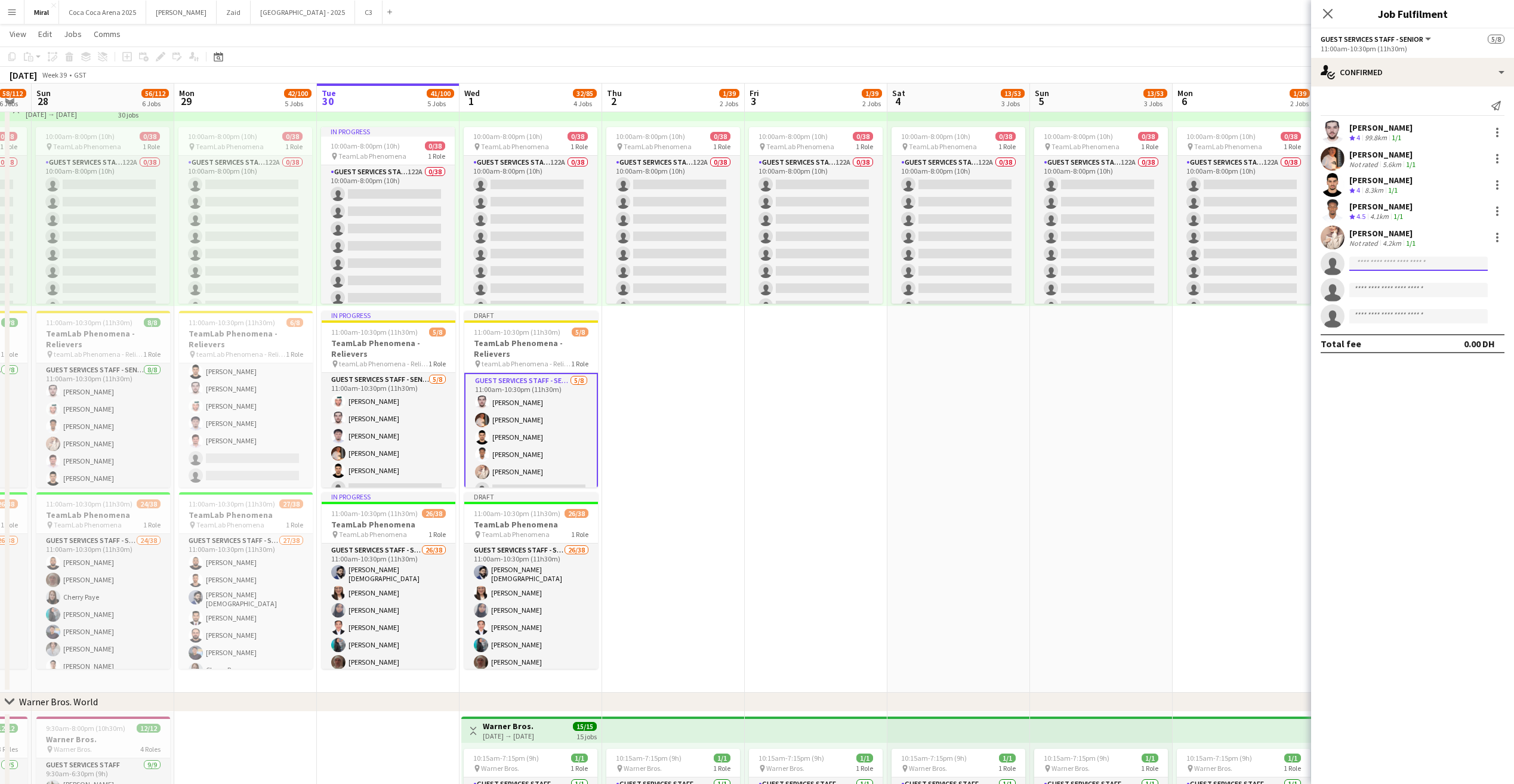
click at [1394, 260] on input at bounding box center [1419, 264] width 139 height 14
paste input "**********"
type input "**********"
click at [1406, 289] on span "princeax9@gmail.com" at bounding box center [1418, 290] width 119 height 10
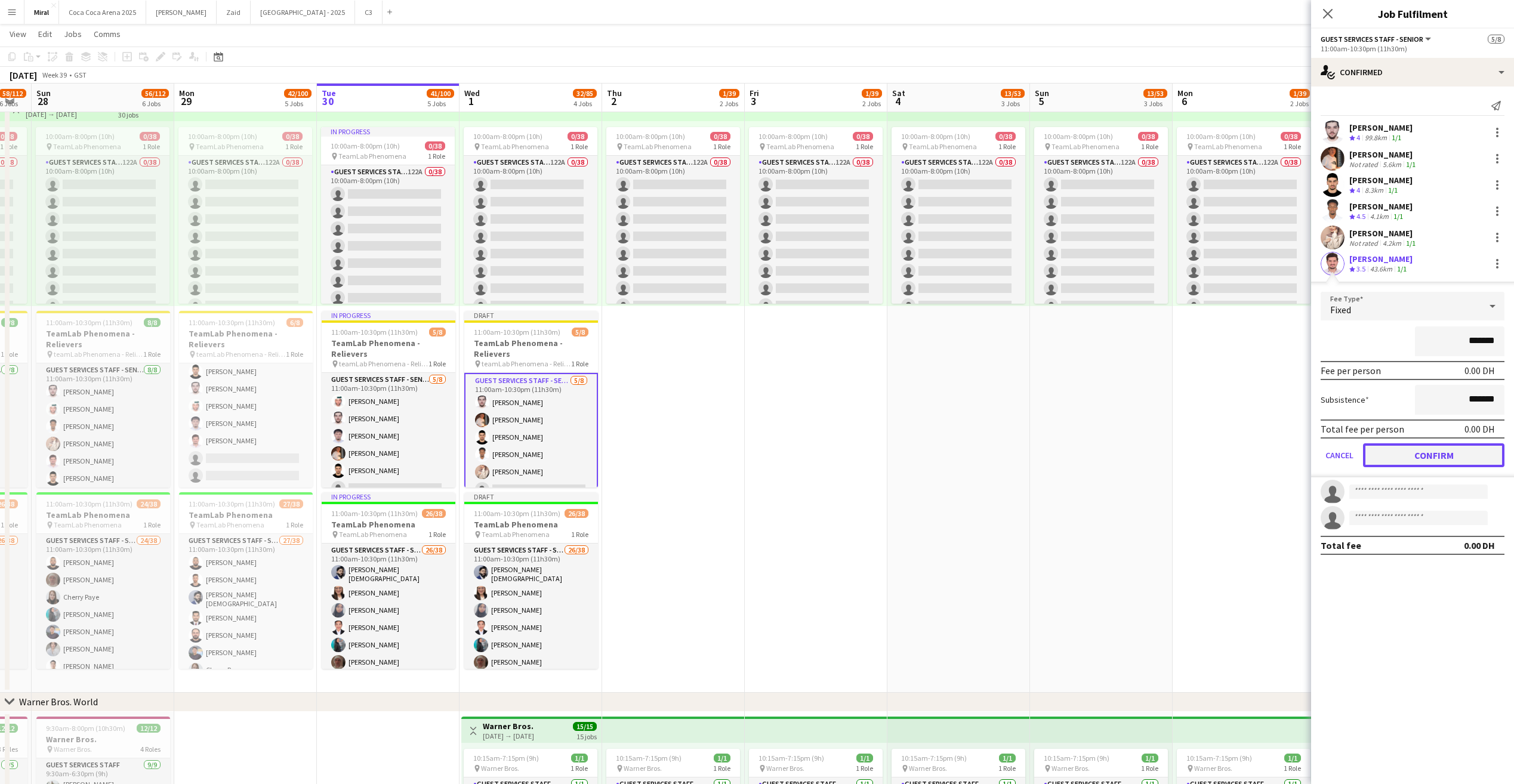
click at [1456, 461] on button "Confirm" at bounding box center [1434, 455] width 142 height 24
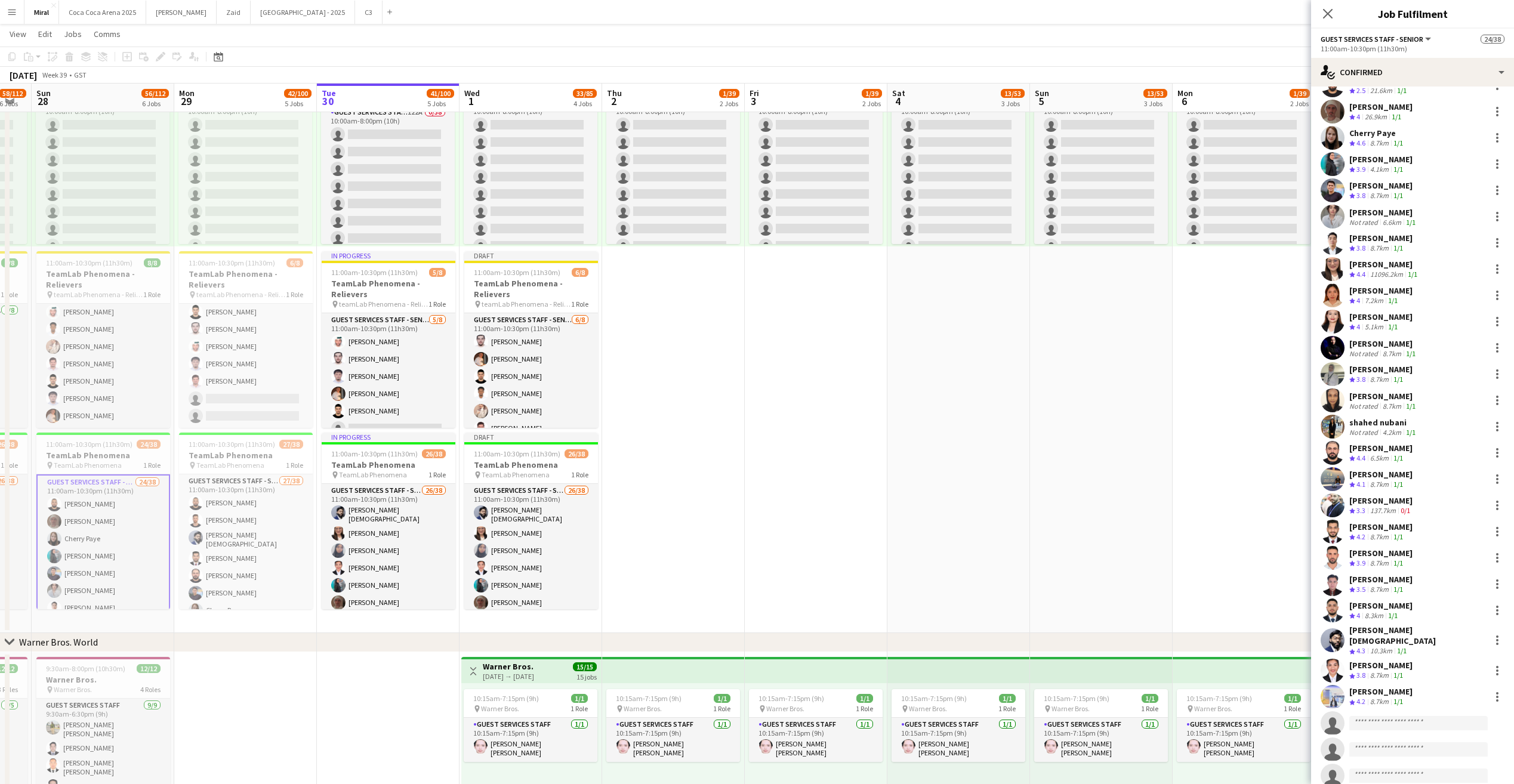
scroll to position [60, 0]
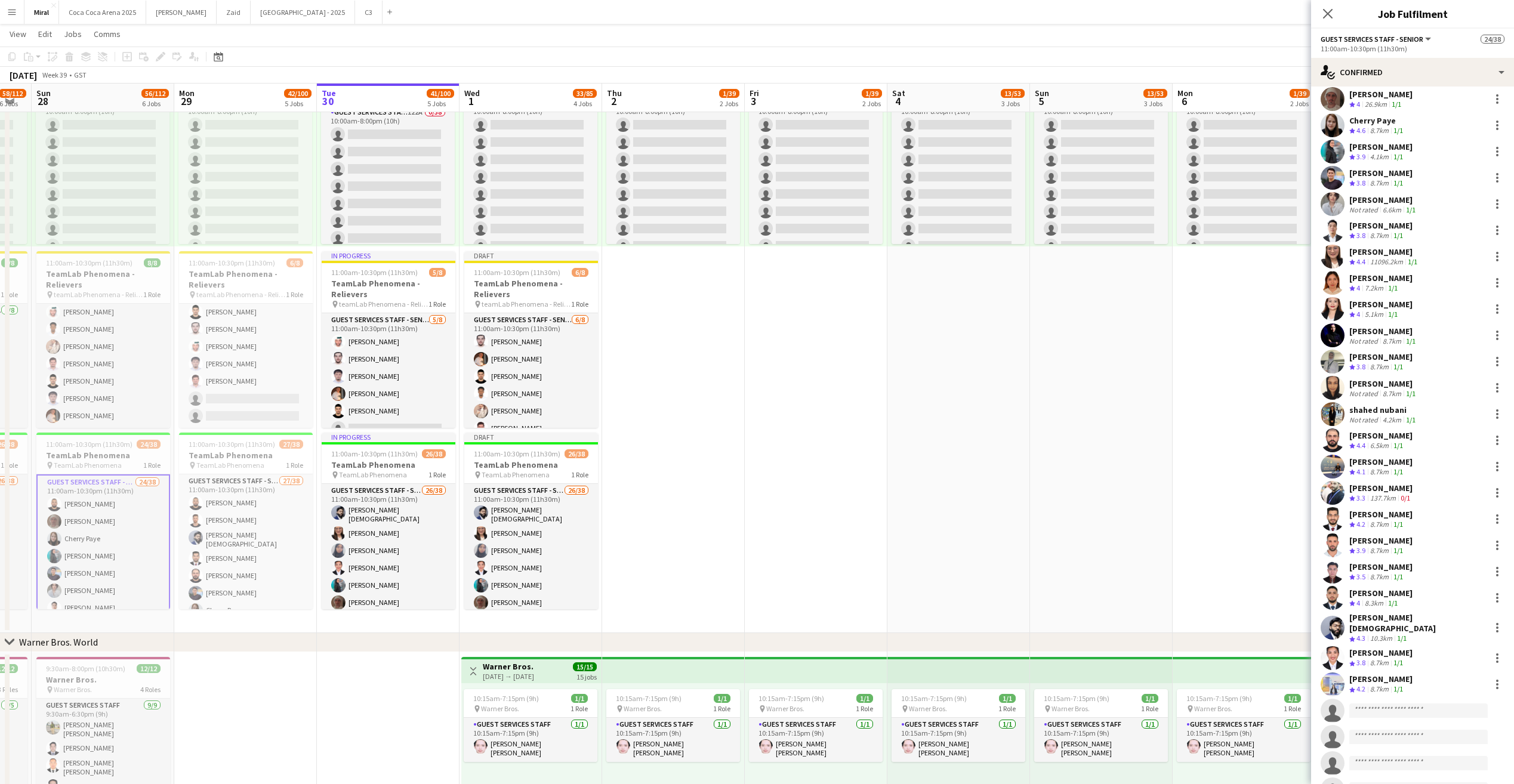
click at [1381, 491] on div "Abdullah Abbara" at bounding box center [1381, 487] width 63 height 10
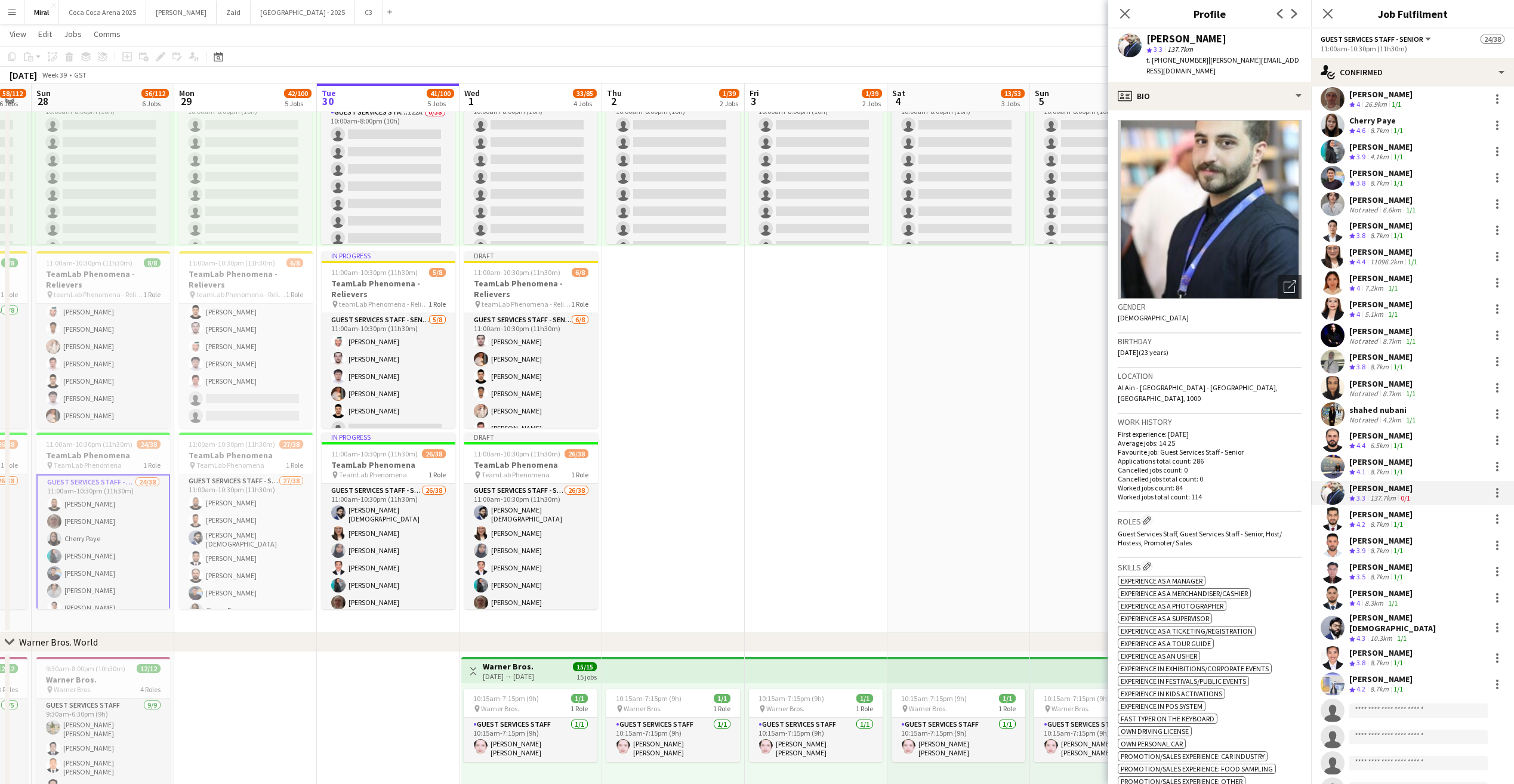
click at [1202, 62] on span "| abdullah.abbara@hotmail.com" at bounding box center [1223, 65] width 153 height 20
drag, startPoint x: 1204, startPoint y: 61, endPoint x: 1299, endPoint y: 60, distance: 95.0
click at [1299, 60] on div "Abdullah Abbara star 3.3 137.7km t. +971552823039 | abdullah.abbara@hotmail.com" at bounding box center [1209, 55] width 203 height 53
copy span "abdullah.abbara@hotmail.com"
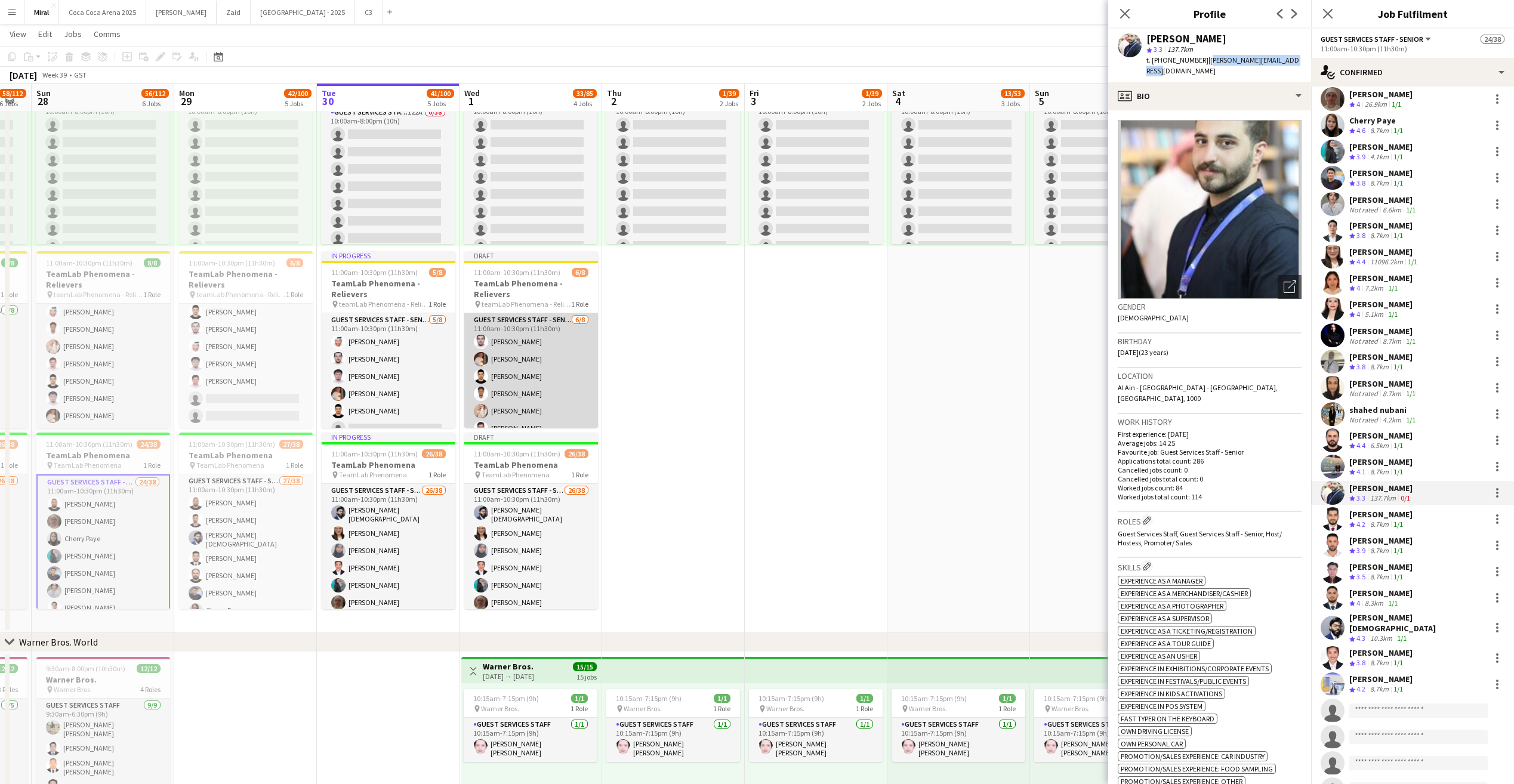
click at [558, 377] on app-card-role "Guest Services Staff - Senior 6/8 11:00am-10:30pm (11h30m) Ali Alzanati Raymart…" at bounding box center [531, 394] width 134 height 162
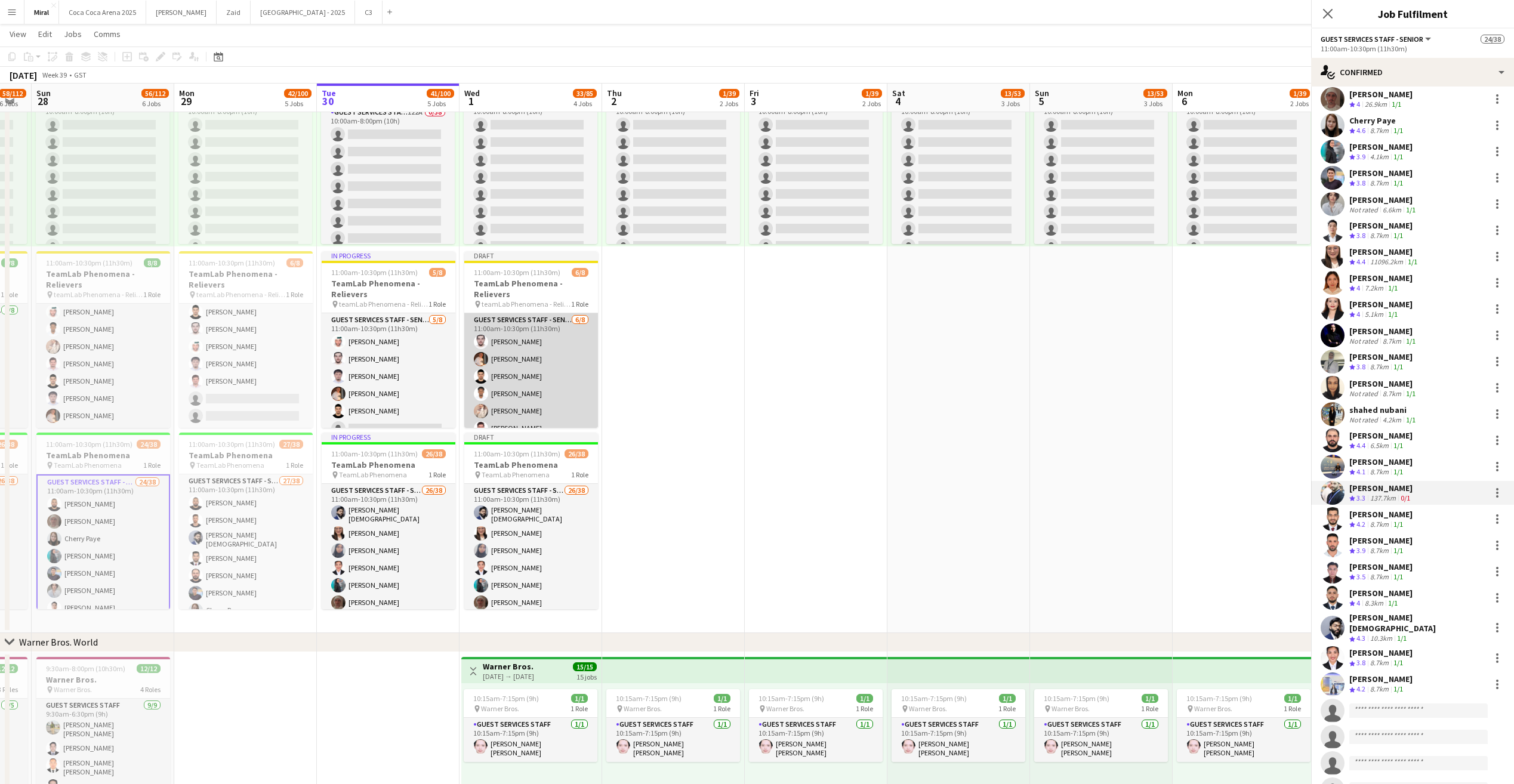
scroll to position [0, 0]
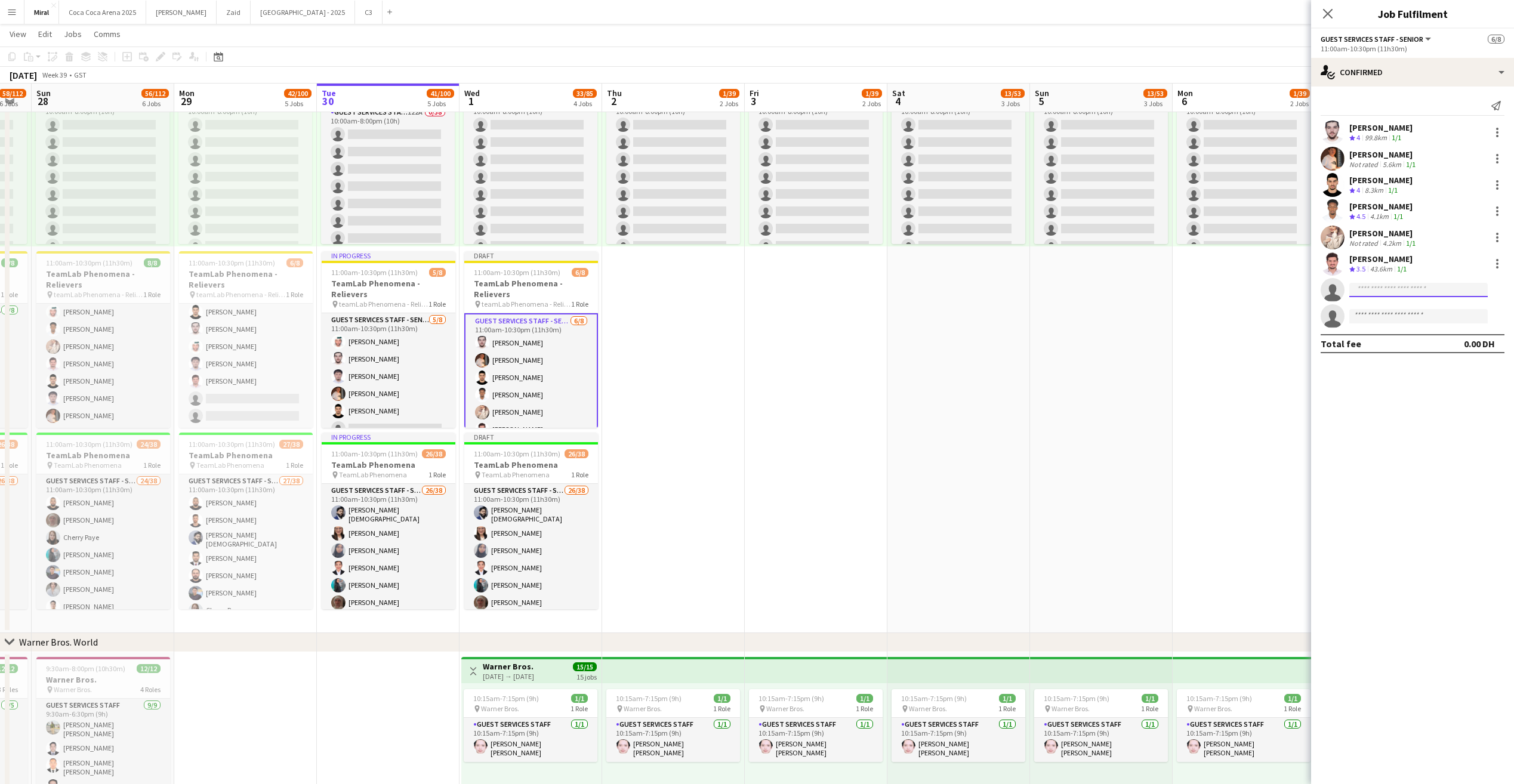
click at [1372, 289] on input at bounding box center [1419, 289] width 139 height 14
paste input "**********"
type input "**********"
click at [1411, 316] on span "abdullah.abbara@hotmail.com" at bounding box center [1418, 317] width 119 height 10
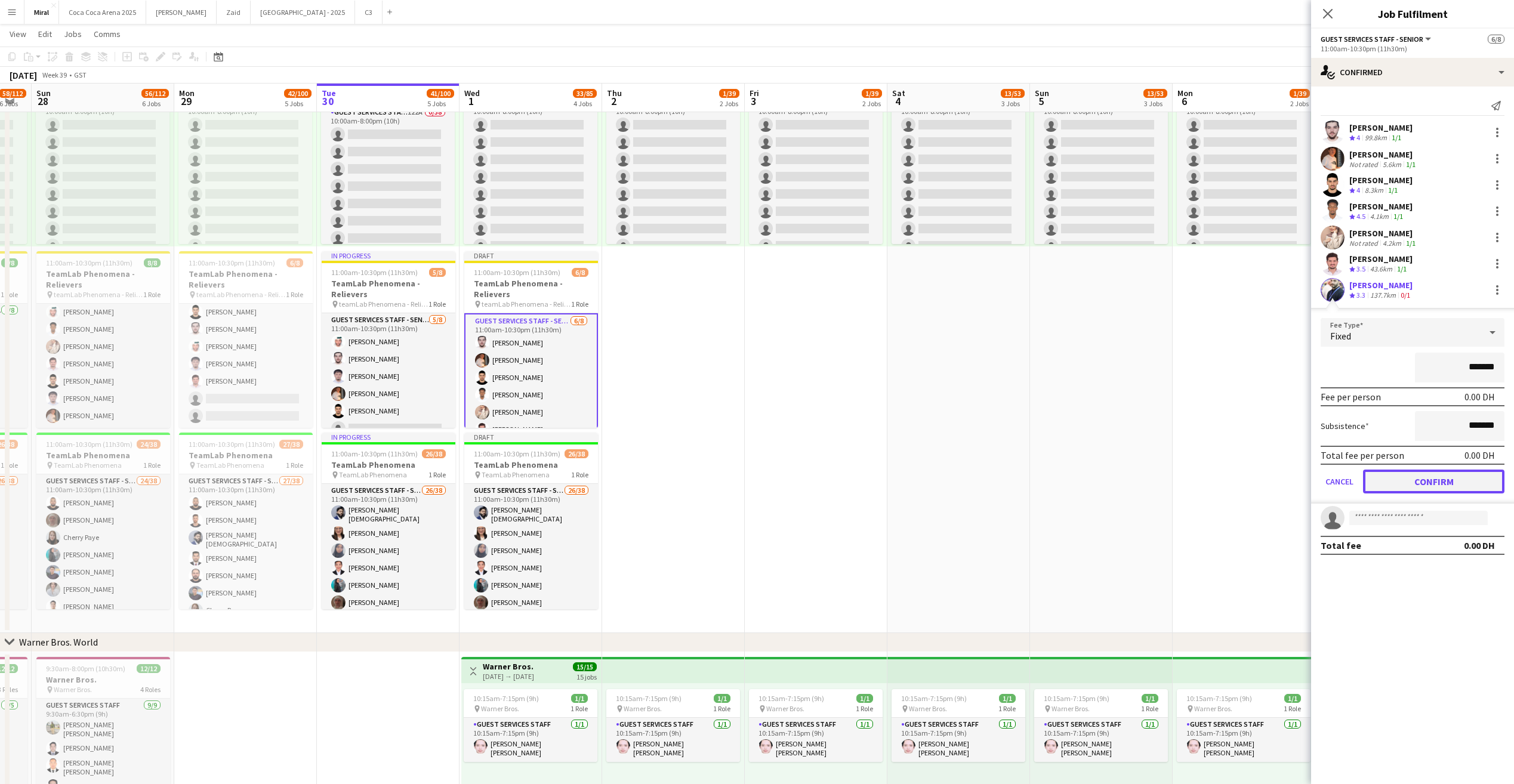
click at [1434, 482] on button "Confirm" at bounding box center [1434, 481] width 142 height 24
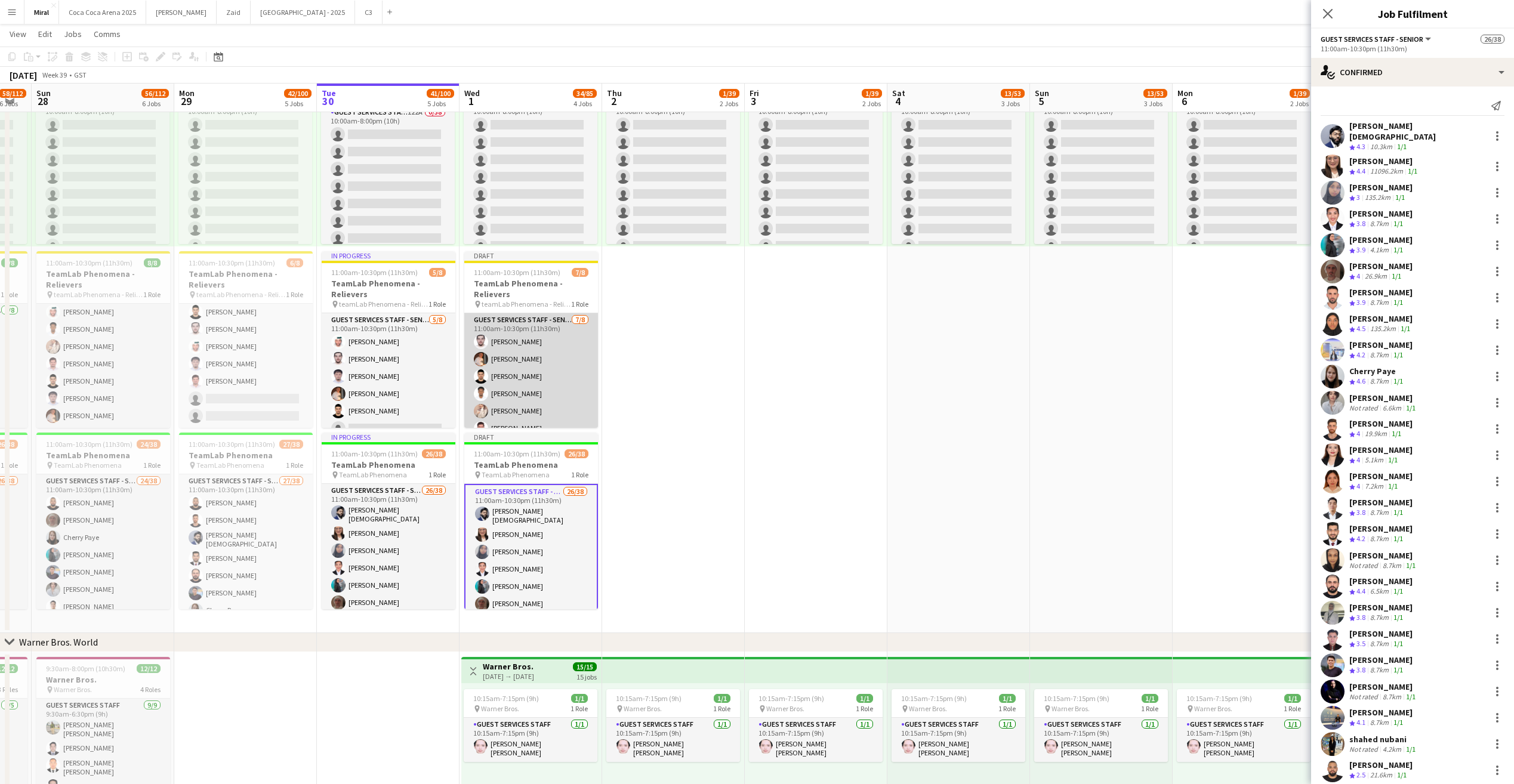
click at [506, 358] on app-card-role "Guest Services Staff - Senior 7/8 11:00am-10:30pm (11h30m) Ali Alzanati Raymart…" at bounding box center [531, 394] width 134 height 162
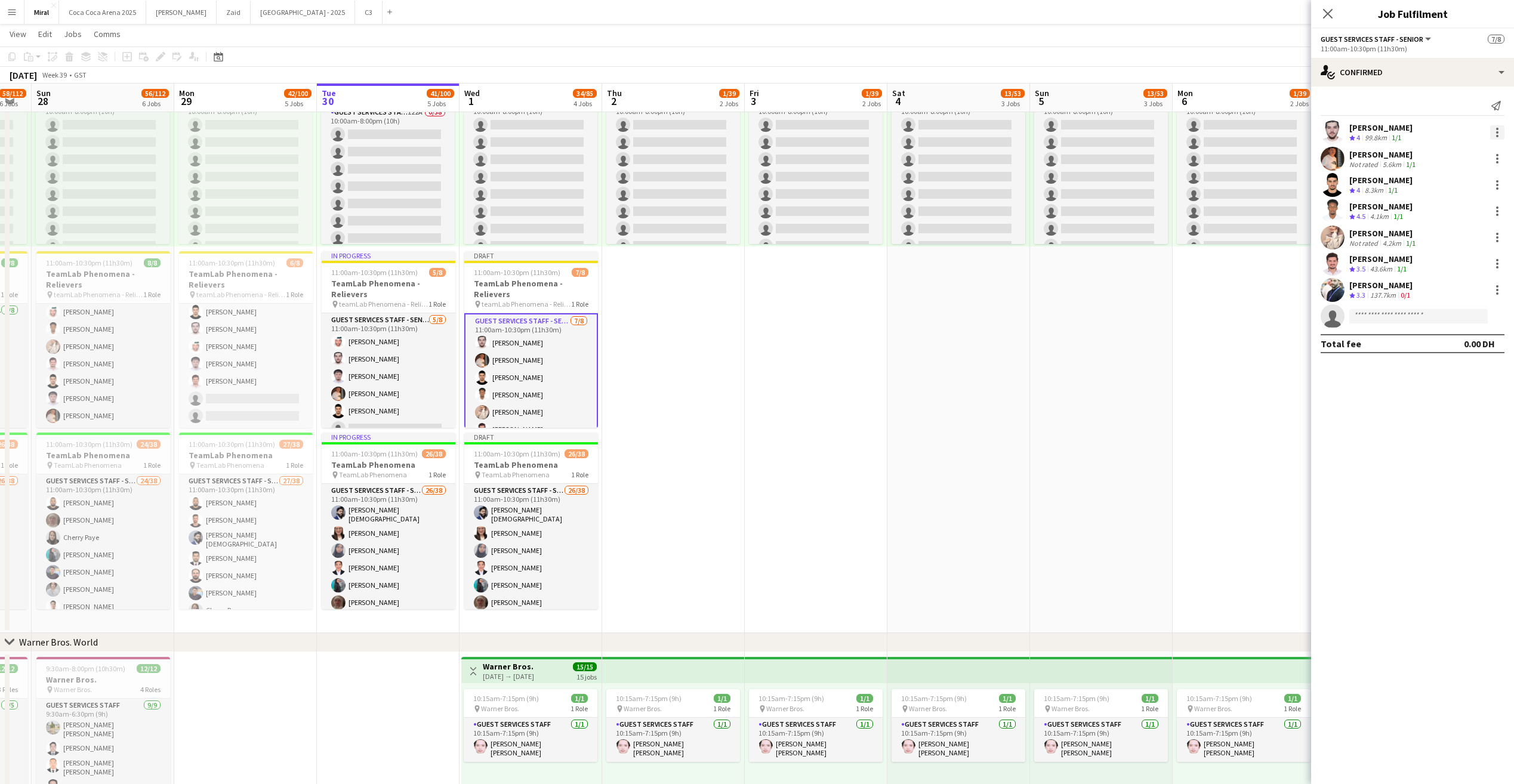
click at [1501, 128] on div at bounding box center [1497, 132] width 14 height 14
click at [1454, 270] on span "Remove" at bounding box center [1439, 268] width 36 height 10
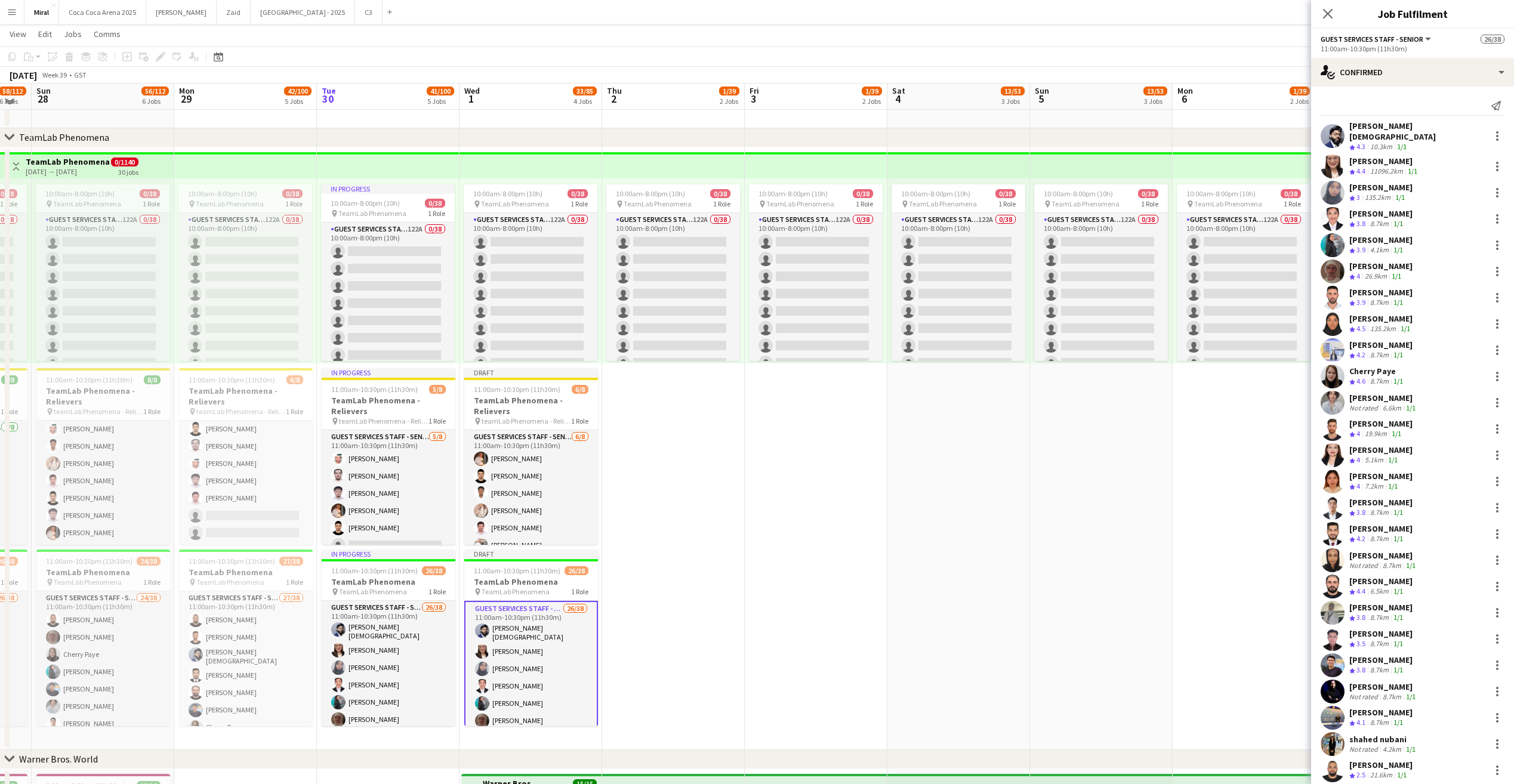
scroll to position [358, 0]
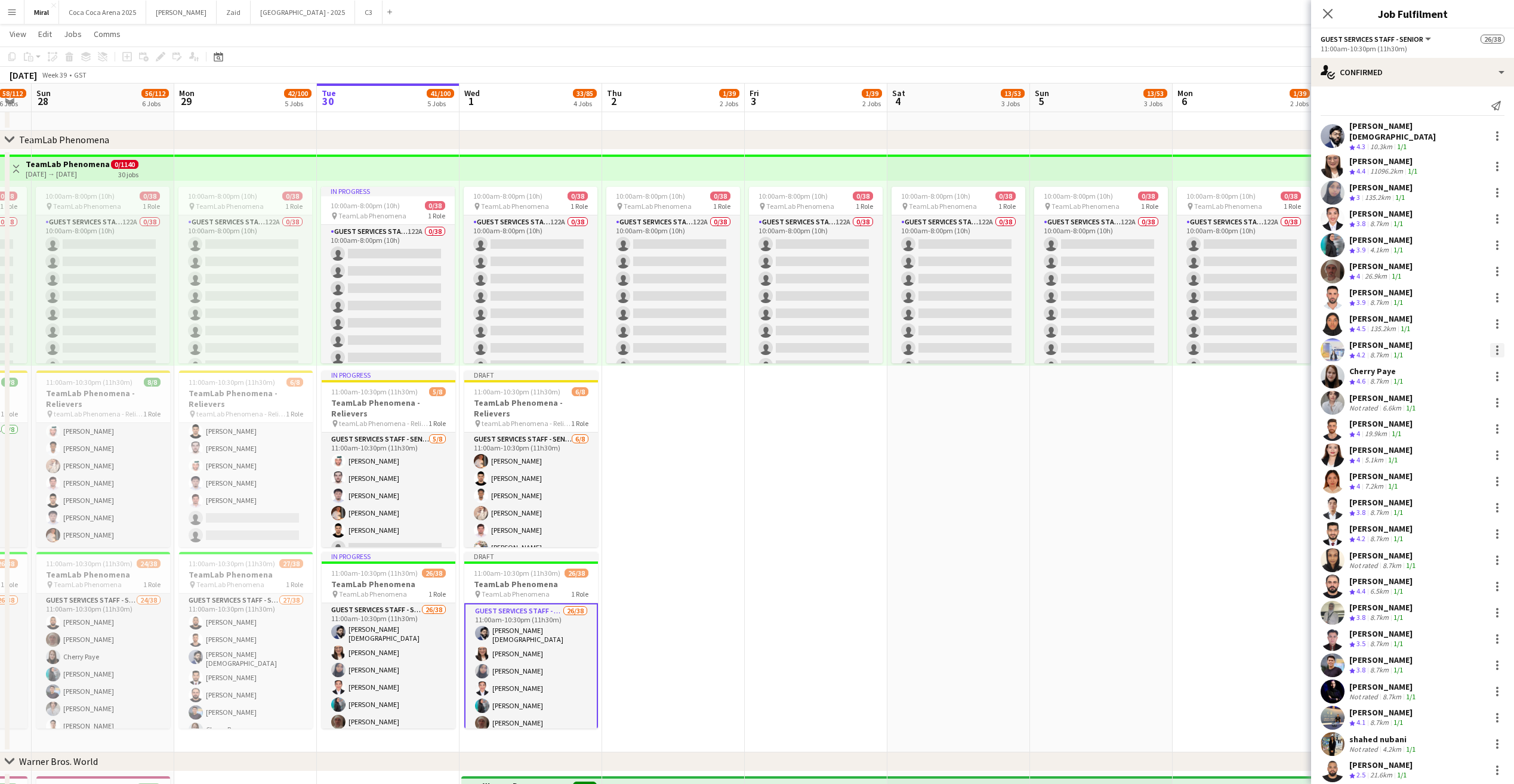
click at [1490, 343] on div at bounding box center [1497, 350] width 14 height 14
click at [1439, 479] on span "Remove" at bounding box center [1430, 479] width 36 height 10
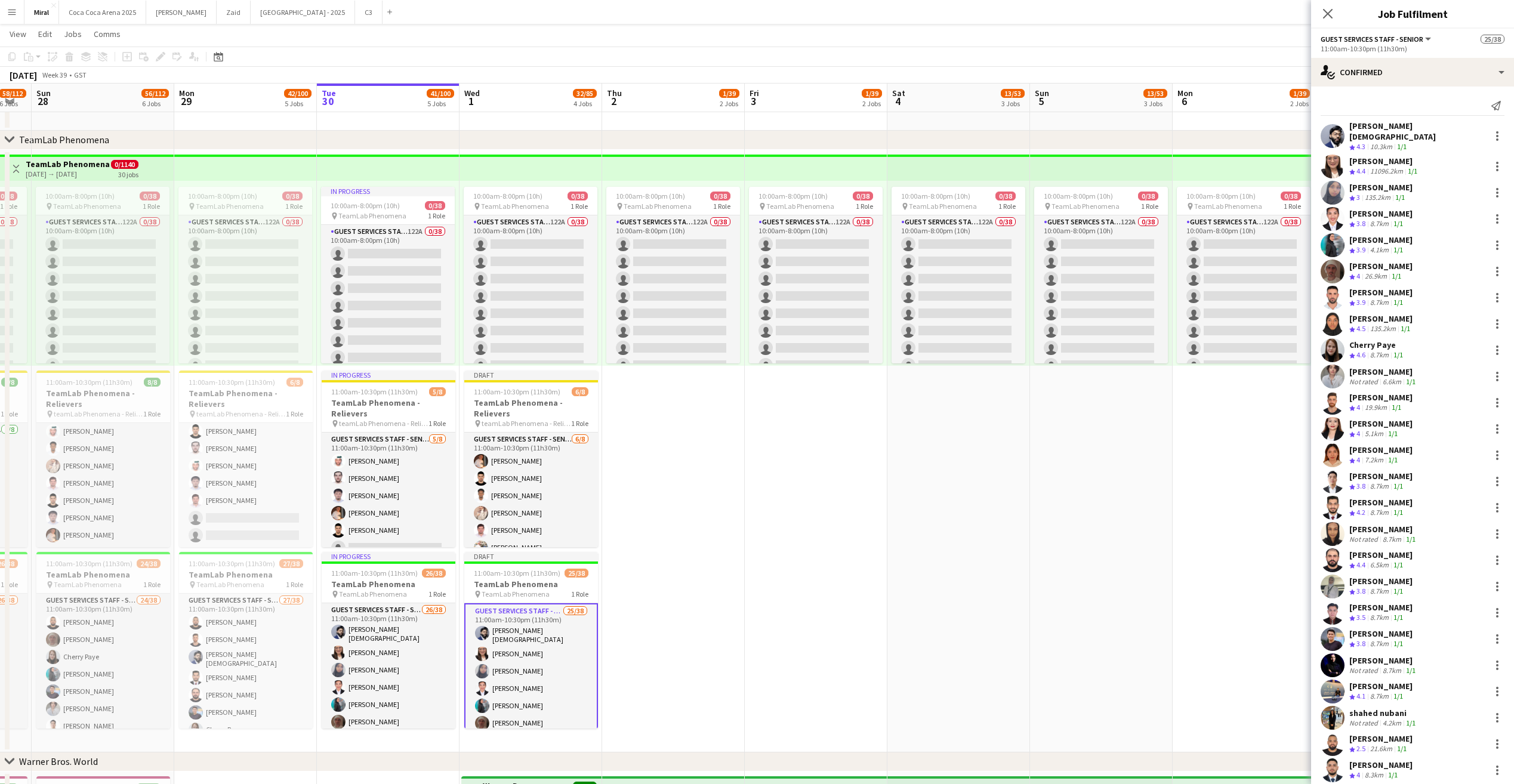
click at [1295, 502] on app-date-cell "10:00am-8:00pm (10h) 0/38 pin TeamLab Phenomena 1 Role Guest Services Staff - S…" at bounding box center [1245, 451] width 143 height 603
